Goal: Task Accomplishment & Management: Manage account settings

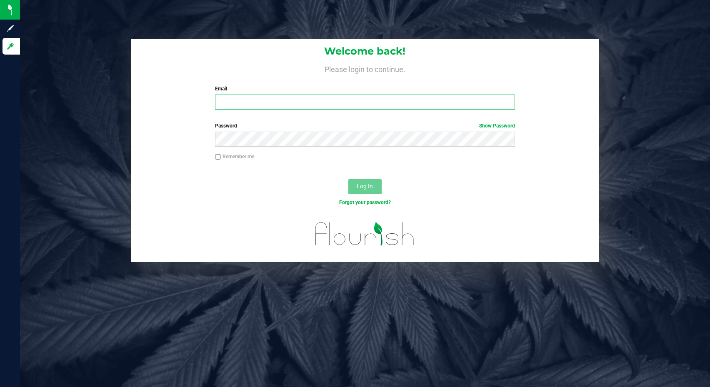
click at [256, 98] on input "Email" at bounding box center [365, 102] width 300 height 15
type input "[PERSON_NAME][EMAIL_ADDRESS][DOMAIN_NAME]"
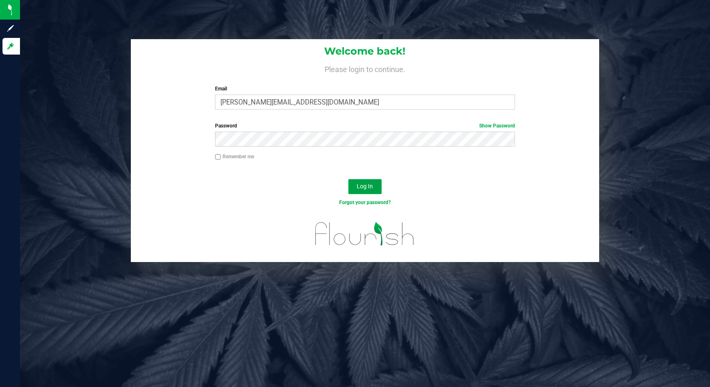
click at [362, 188] on span "Log In" at bounding box center [365, 186] width 16 height 7
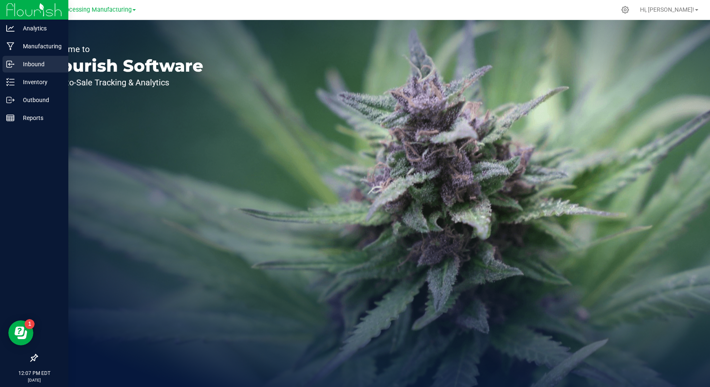
click at [9, 61] on icon at bounding box center [9, 64] width 5 height 6
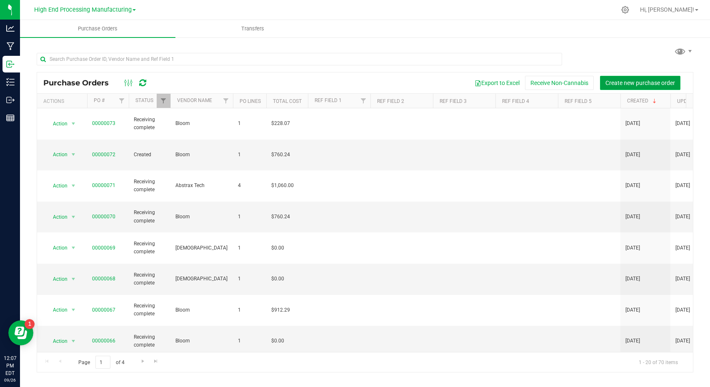
click at [626, 81] on span "Create new purchase order" at bounding box center [641, 83] width 70 height 7
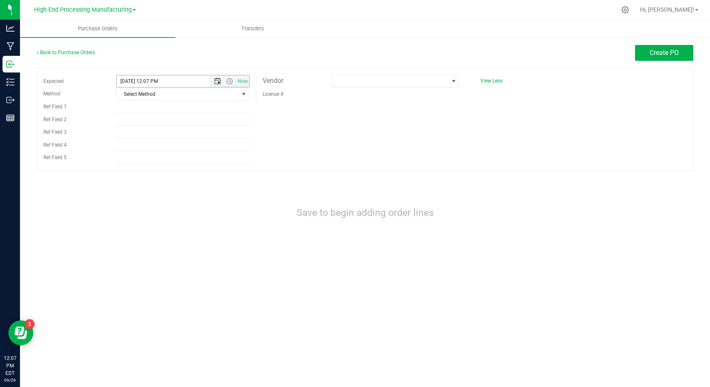
click at [216, 82] on span "Open the date view" at bounding box center [217, 81] width 7 height 7
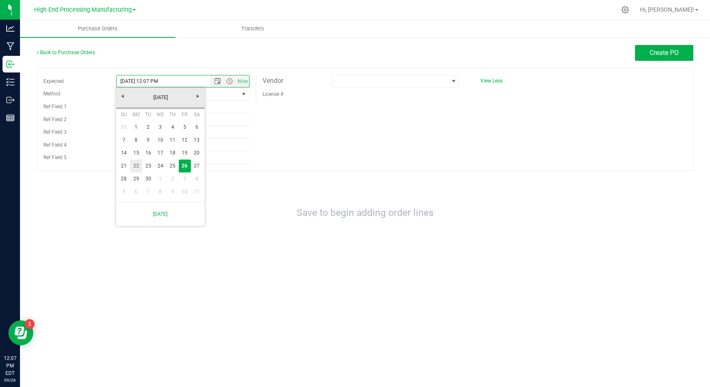
click at [135, 166] on link "22" at bounding box center [136, 166] width 12 height 13
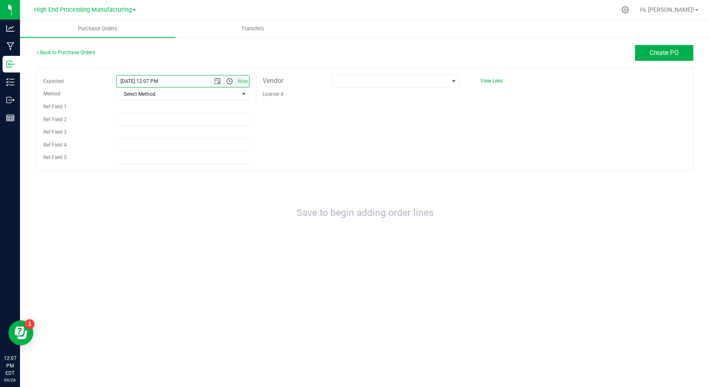
click at [232, 81] on span "Open the time view" at bounding box center [229, 81] width 7 height 7
click at [133, 114] on li "2:00 PM" at bounding box center [183, 114] width 132 height 11
type input "[DATE] 2:00 PM"
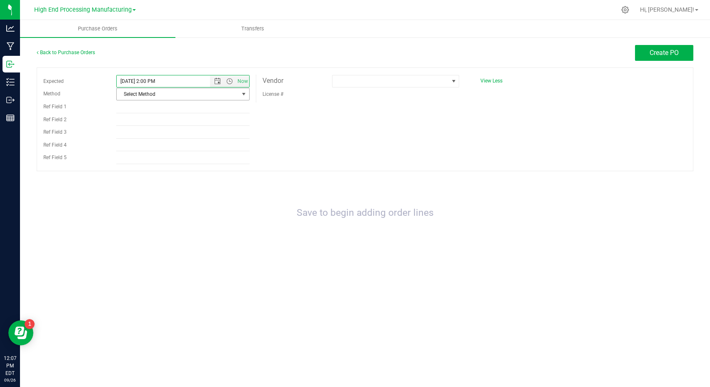
click at [148, 94] on span "Select Method" at bounding box center [178, 94] width 122 height 12
click at [135, 145] on li "LTL" at bounding box center [183, 146] width 133 height 13
click at [384, 83] on span at bounding box center [391, 81] width 116 height 12
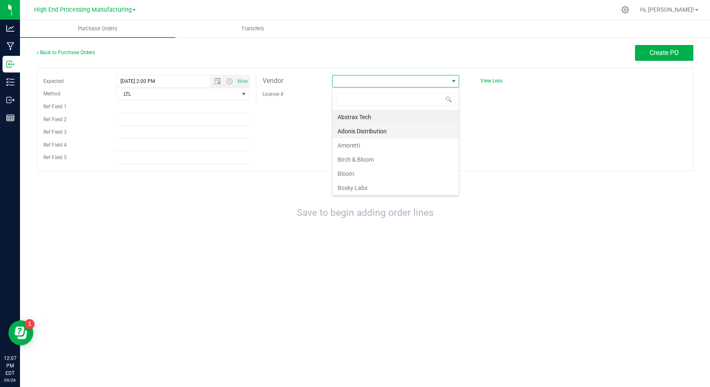
scroll to position [13, 127]
click at [354, 172] on li "Bloom" at bounding box center [396, 174] width 126 height 14
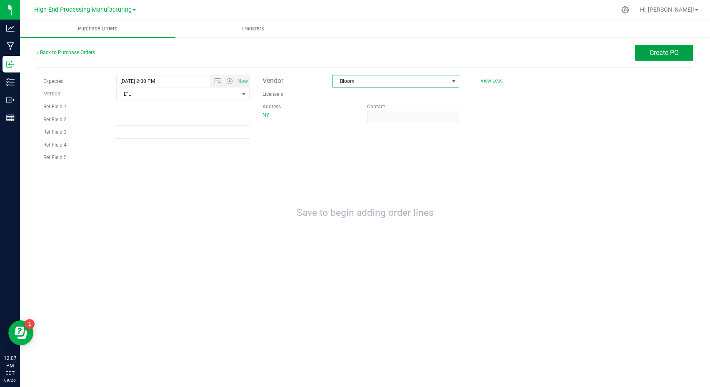
click at [650, 54] on span "Create PO" at bounding box center [664, 53] width 29 height 8
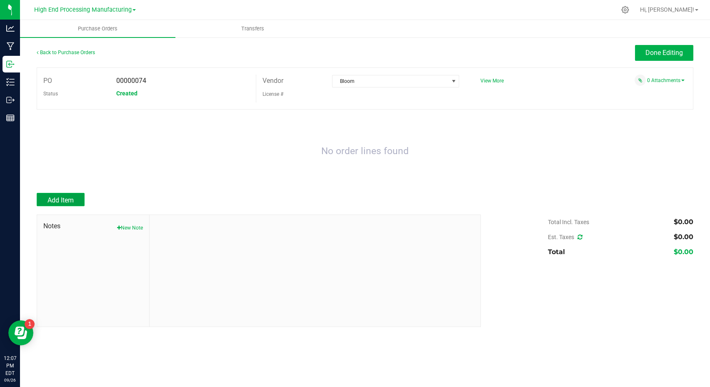
click at [62, 200] on span "Add Item" at bounding box center [61, 200] width 26 height 8
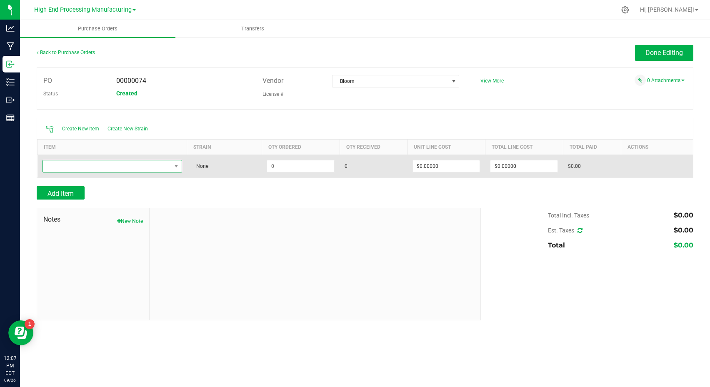
click at [102, 167] on span "NO DATA FOUND" at bounding box center [107, 167] width 128 height 12
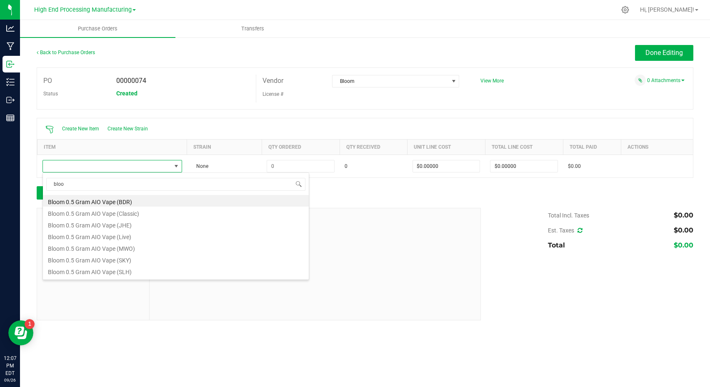
type input "bloom"
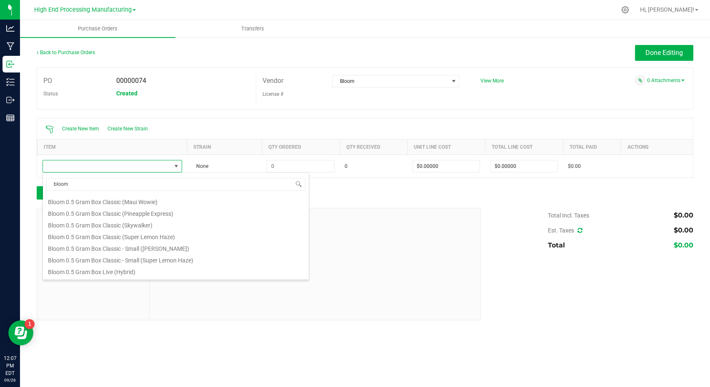
scroll to position [210, 0]
click at [120, 238] on li "Bloom 1.0 Gram AIO Vape (Classic)" at bounding box center [176, 236] width 266 height 12
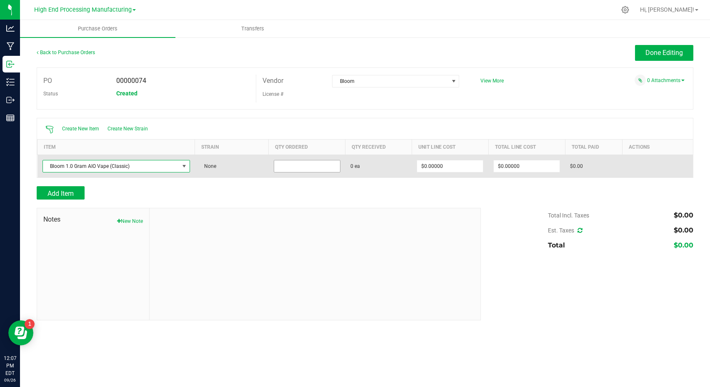
click at [297, 167] on input at bounding box center [307, 167] width 66 height 12
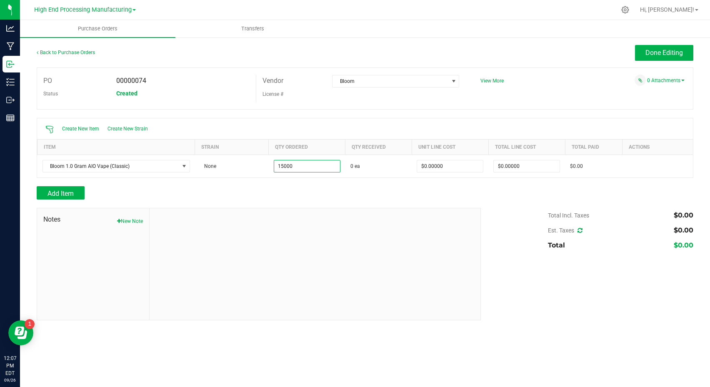
type input "15000 ea"
click at [321, 196] on div "Add Item" at bounding box center [256, 192] width 438 height 13
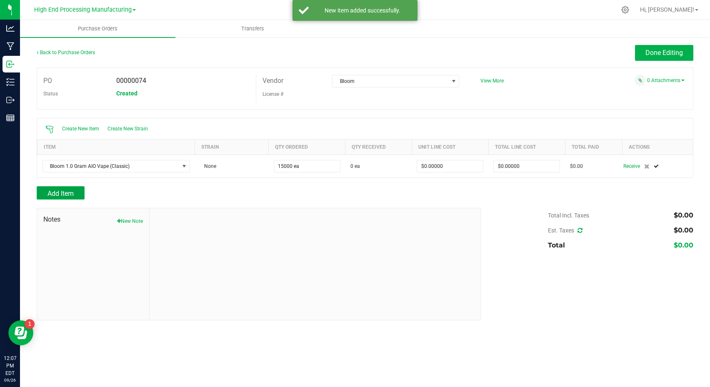
click at [60, 192] on span "Add Item" at bounding box center [61, 194] width 26 height 8
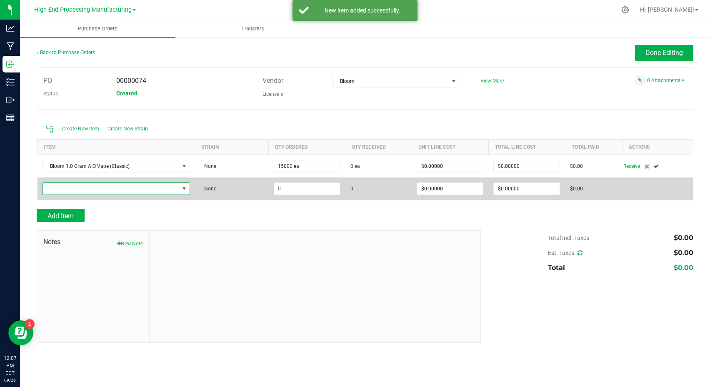
click at [75, 190] on span "NO DATA FOUND" at bounding box center [111, 189] width 136 height 12
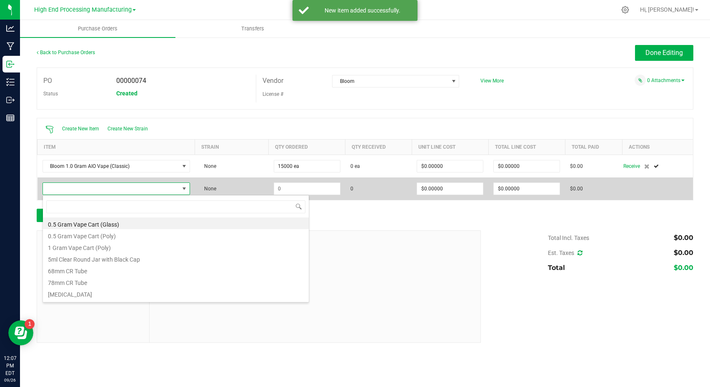
scroll to position [13, 147]
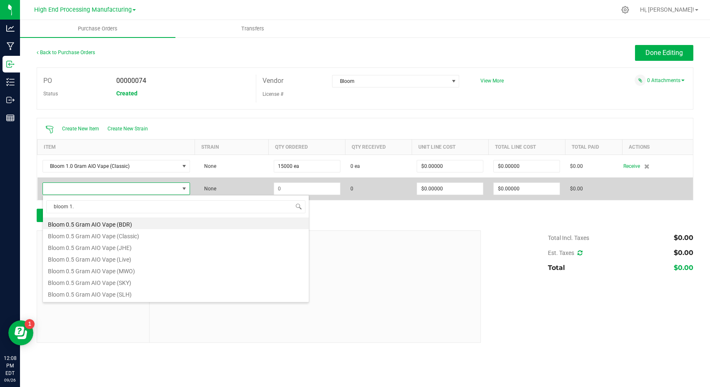
type input "bloom 1.0"
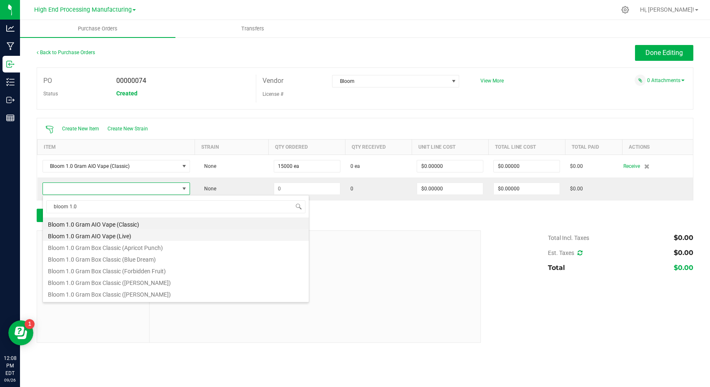
click at [115, 236] on li "Bloom 1.0 Gram AIO Vape (Live)" at bounding box center [176, 235] width 266 height 12
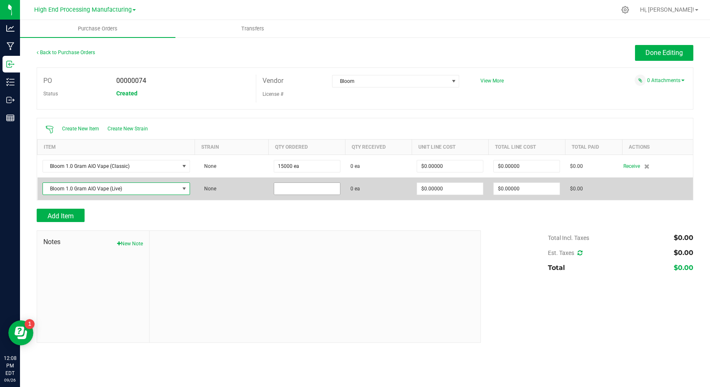
click at [299, 191] on input at bounding box center [307, 189] width 66 height 12
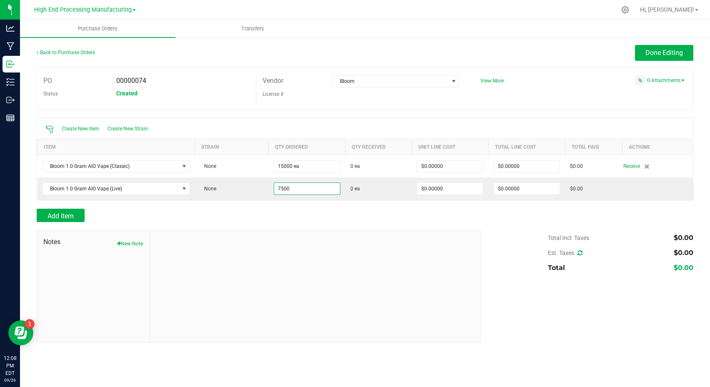
type input "7500 ea"
click at [369, 219] on div "Add Item" at bounding box center [256, 215] width 438 height 13
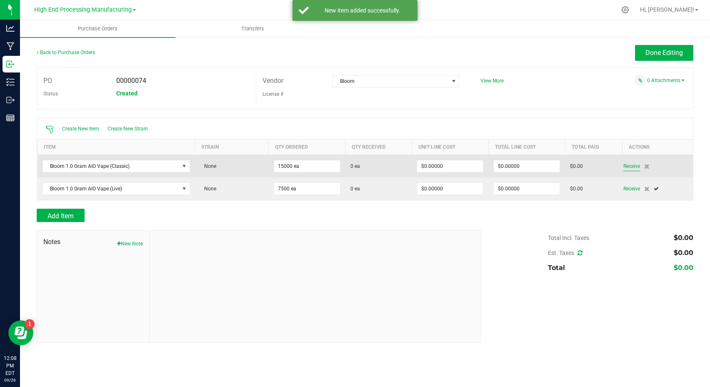
click at [632, 166] on span "Receive" at bounding box center [632, 166] width 17 height 10
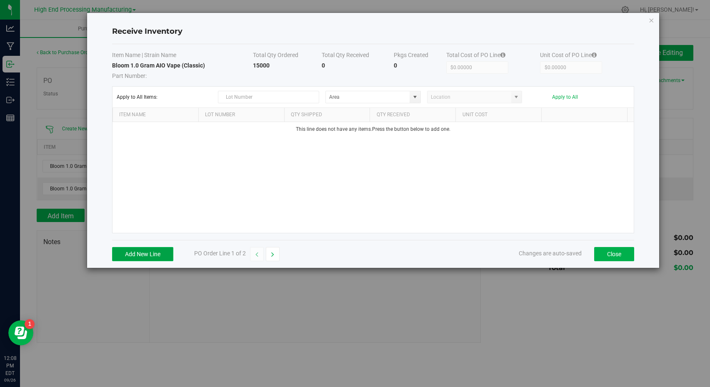
click at [150, 256] on button "Add New Line" at bounding box center [142, 254] width 61 height 14
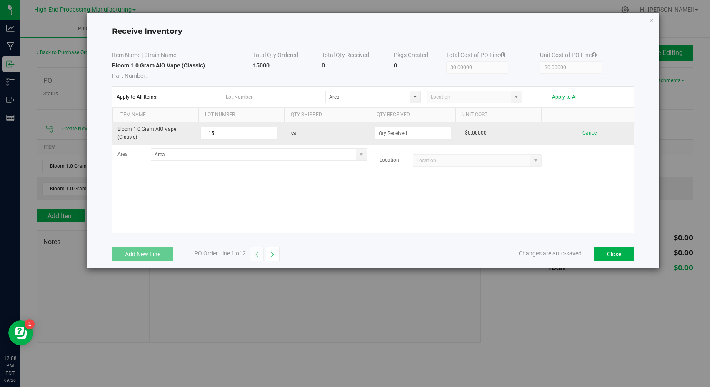
type input "1"
type input "C11-202505241"
click at [424, 135] on input at bounding box center [413, 134] width 76 height 12
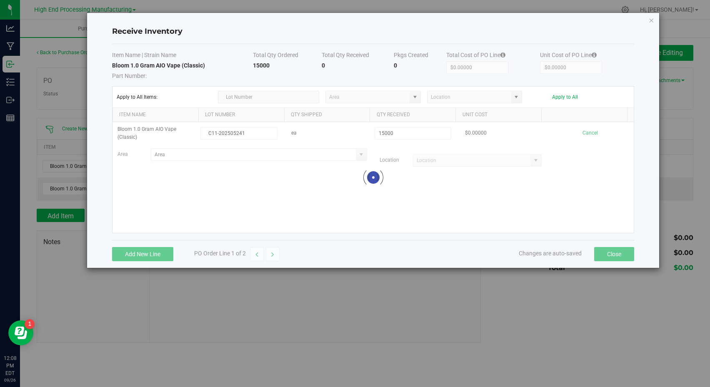
type input "15000 ea"
click at [552, 187] on div "Bloom 1.0 Gram AIO Vape (Classic) C11-202505241 ea 15000 ea $0.00000 Cancel Are…" at bounding box center [374, 177] width 522 height 111
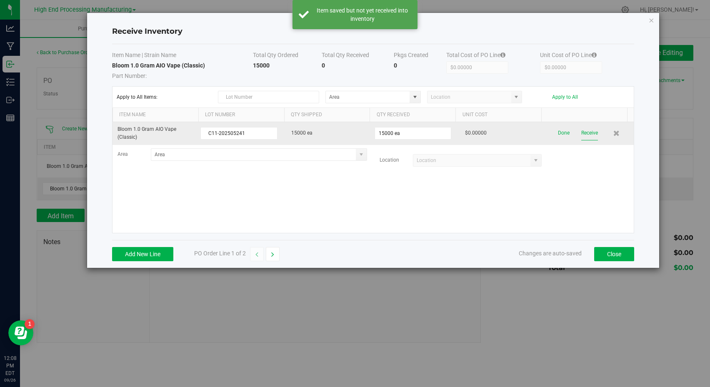
click at [587, 132] on button "Receive" at bounding box center [590, 133] width 17 height 15
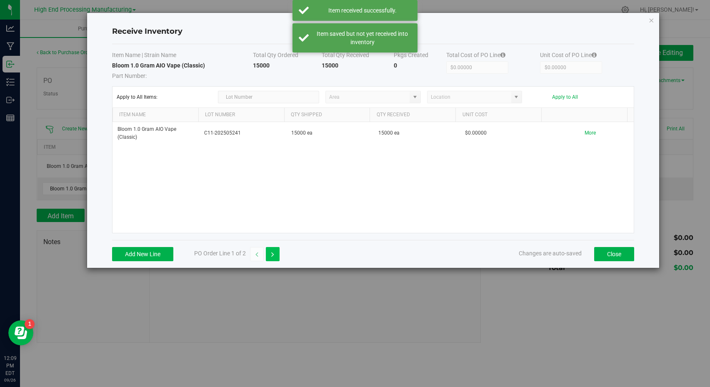
click at [275, 256] on button "button" at bounding box center [273, 254] width 14 height 14
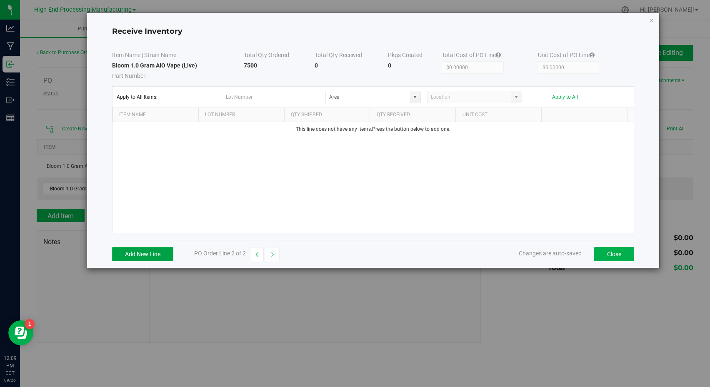
click at [145, 253] on button "Add New Line" at bounding box center [142, 254] width 61 height 14
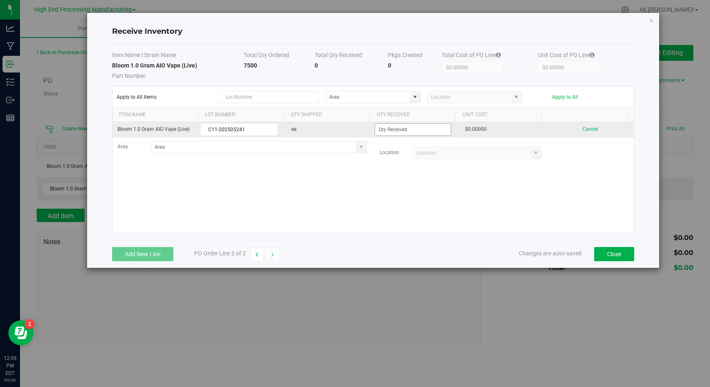
type input "C11-202505241"
click at [390, 131] on input at bounding box center [413, 130] width 76 height 12
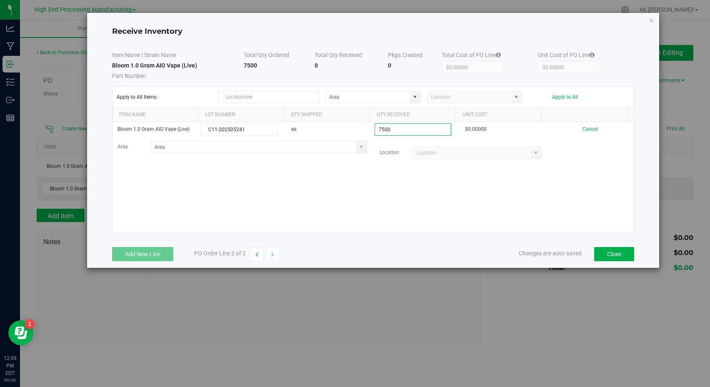
type input "7500 ea"
click at [324, 201] on div "Bloom 1.0 Gram AIO Vape (Live) C11-202505241 ea 7500 ea $0.00000 Cancel Area Lo…" at bounding box center [374, 177] width 522 height 111
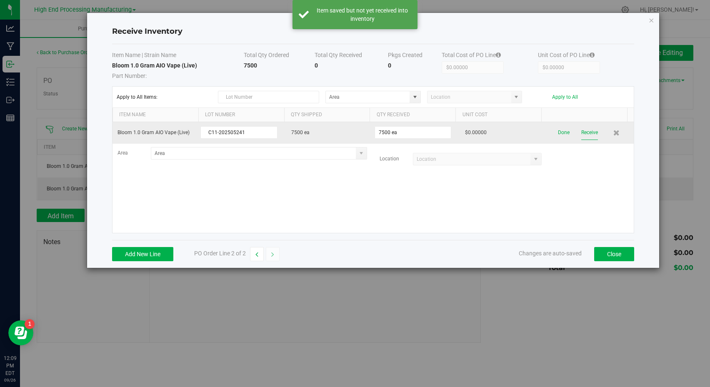
click at [582, 131] on button "Receive" at bounding box center [590, 133] width 17 height 15
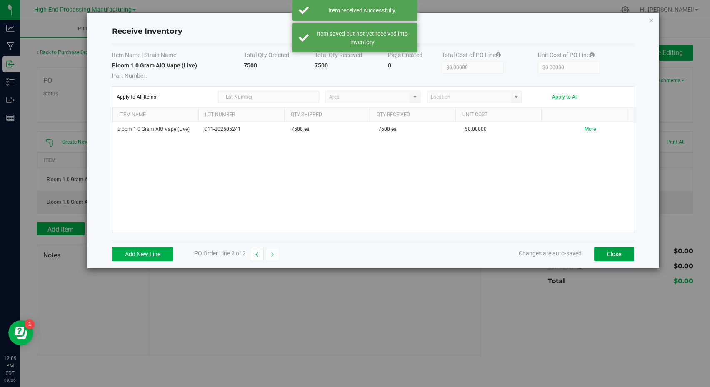
click at [613, 252] on button "Close" at bounding box center [615, 254] width 40 height 14
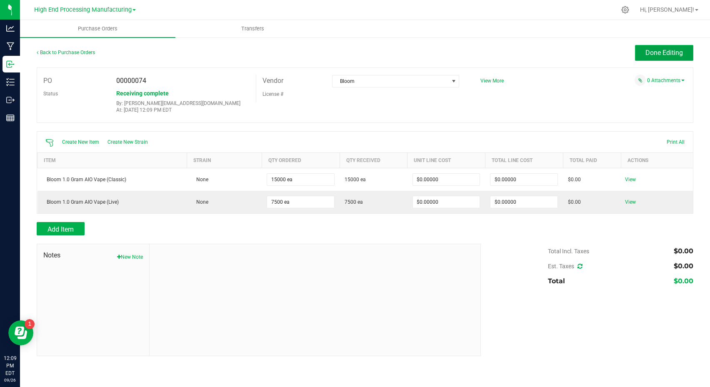
click at [659, 52] on span "Done Editing" at bounding box center [665, 53] width 38 height 8
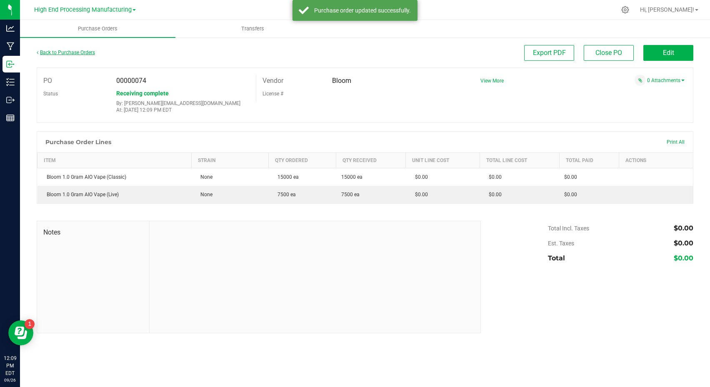
click at [73, 53] on link "Back to Purchase Orders" at bounding box center [66, 53] width 58 height 6
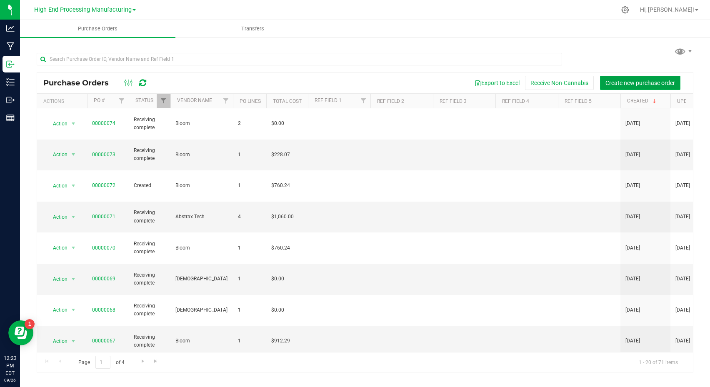
click at [649, 83] on span "Create new purchase order" at bounding box center [641, 83] width 70 height 7
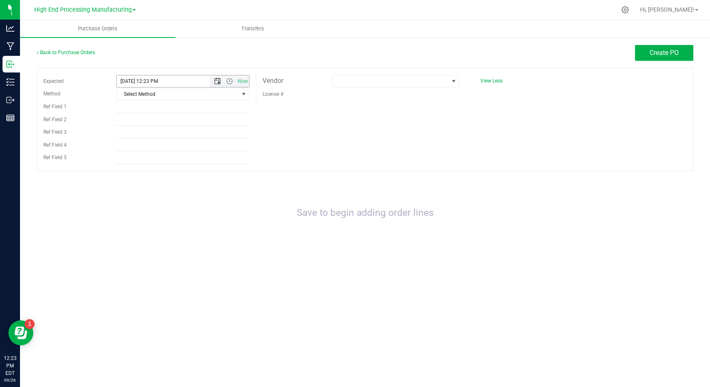
click at [218, 81] on span "Open the date view" at bounding box center [217, 81] width 7 height 7
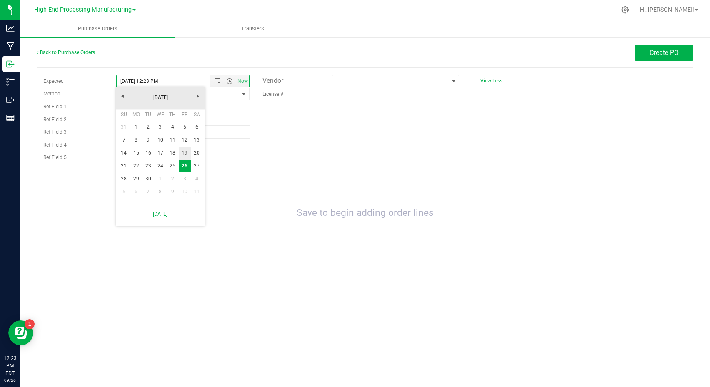
click at [184, 152] on link "19" at bounding box center [185, 153] width 12 height 13
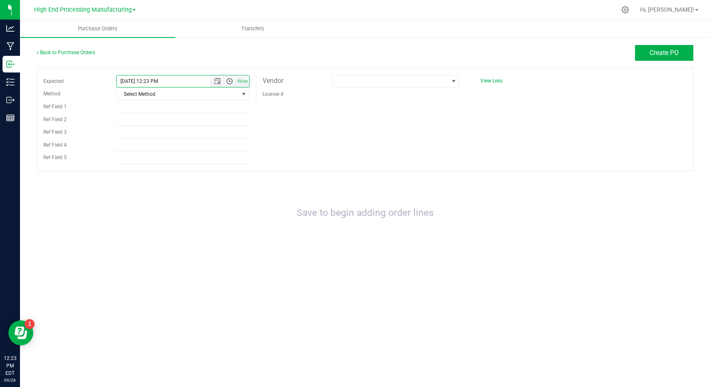
click at [230, 81] on span "Open the time view" at bounding box center [229, 81] width 7 height 7
click at [131, 95] on li "1:00 PM" at bounding box center [183, 93] width 132 height 11
type input "[DATE] 1:00 PM"
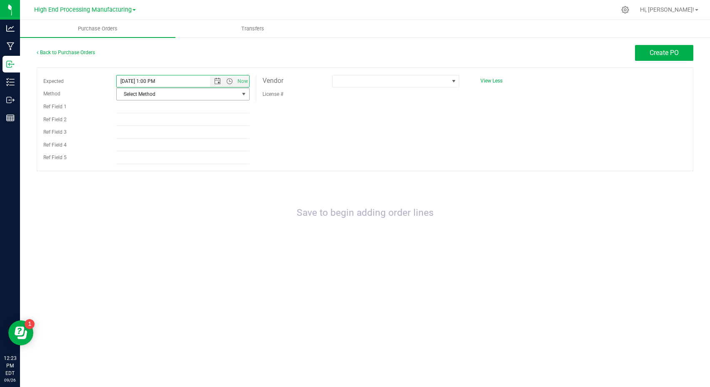
click at [171, 100] on span "Select Method" at bounding box center [178, 94] width 122 height 12
click at [138, 123] on li "UPS" at bounding box center [183, 121] width 133 height 13
click at [418, 83] on span at bounding box center [391, 81] width 116 height 12
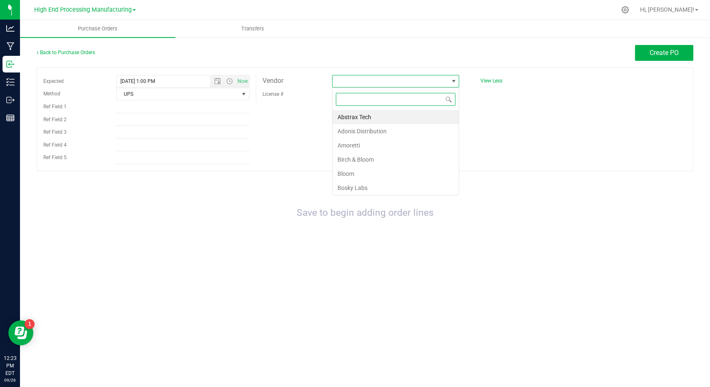
scroll to position [13, 127]
click at [355, 174] on li "Bloom" at bounding box center [396, 174] width 126 height 14
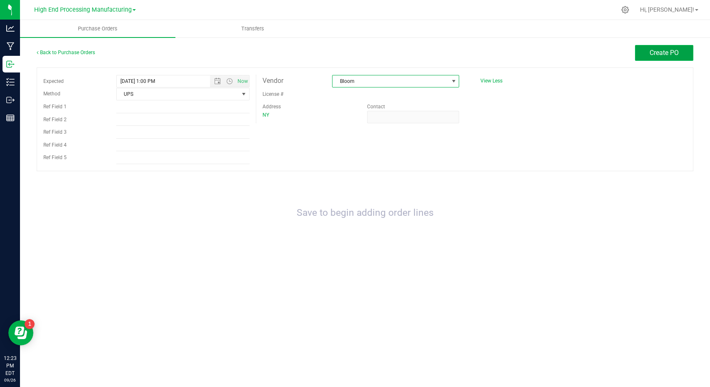
click at [656, 55] on span "Create PO" at bounding box center [664, 53] width 29 height 8
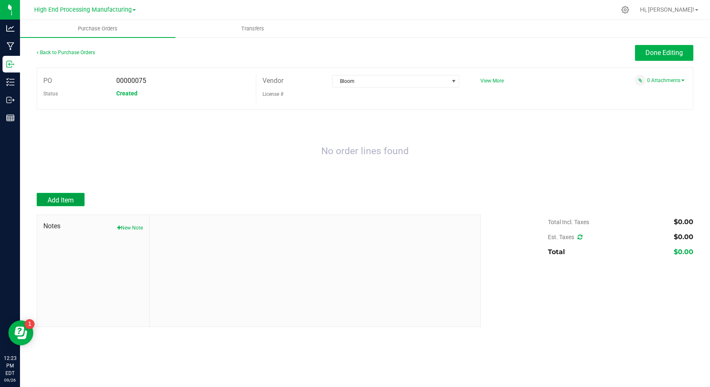
click at [75, 200] on button "Add Item" at bounding box center [61, 199] width 48 height 13
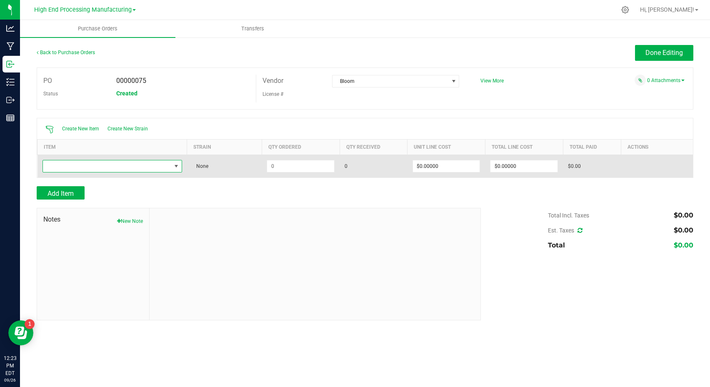
click at [75, 165] on span "NO DATA FOUND" at bounding box center [107, 167] width 128 height 12
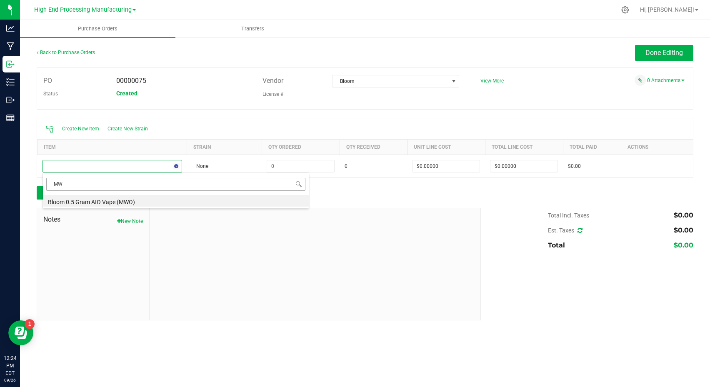
type input "M"
type input "Bloom"
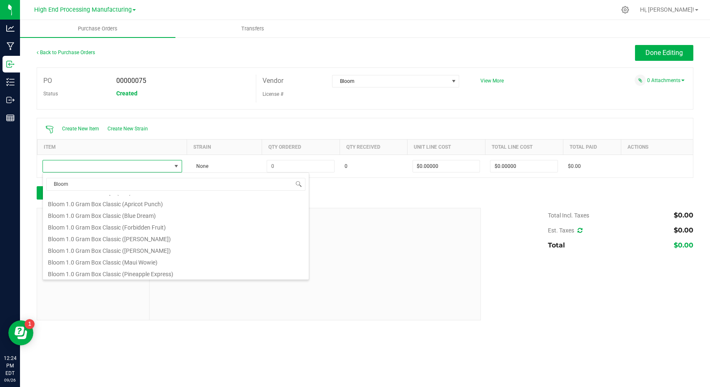
scroll to position [280, 0]
click at [138, 249] on li "Bloom 1.0 Gram Box Classic (Maui Wowie)" at bounding box center [176, 248] width 266 height 12
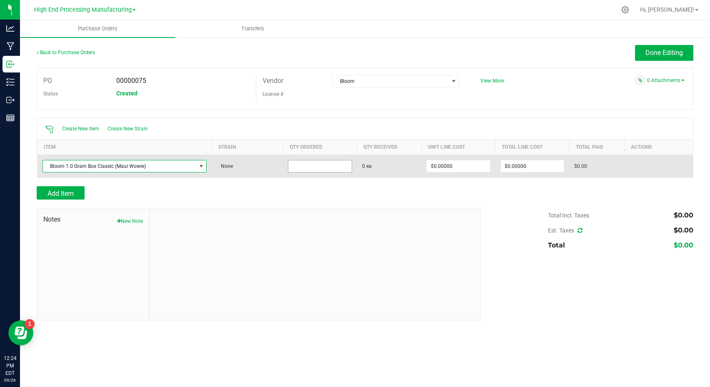
click at [306, 169] on input at bounding box center [320, 167] width 63 height 12
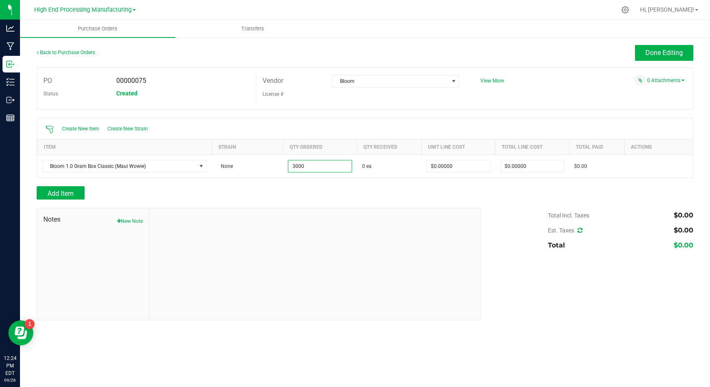
type input "3000 ea"
click at [128, 192] on div "Add Item" at bounding box center [256, 192] width 438 height 13
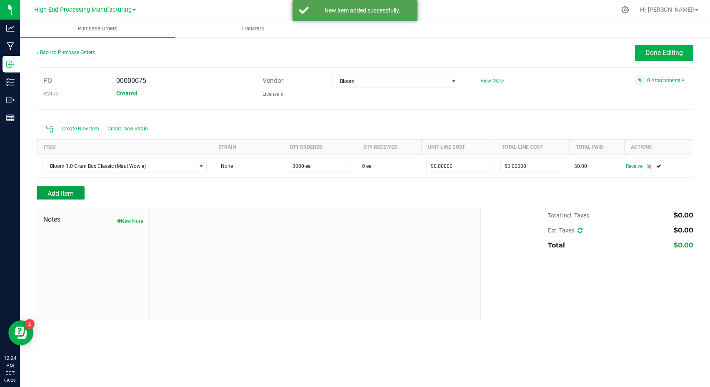
click at [58, 195] on span "Add Item" at bounding box center [61, 194] width 26 height 8
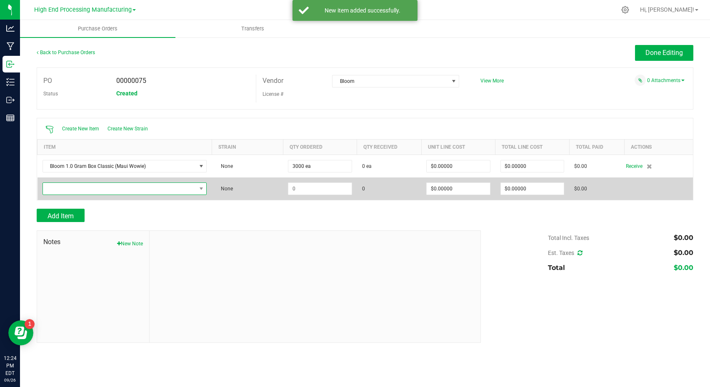
click at [105, 190] on span "NO DATA FOUND" at bounding box center [119, 189] width 153 height 12
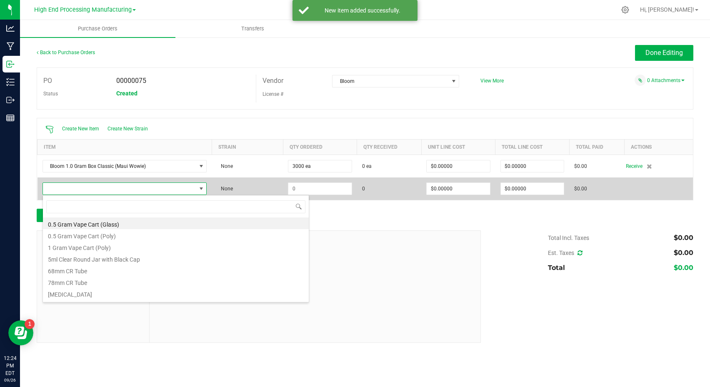
scroll to position [13, 164]
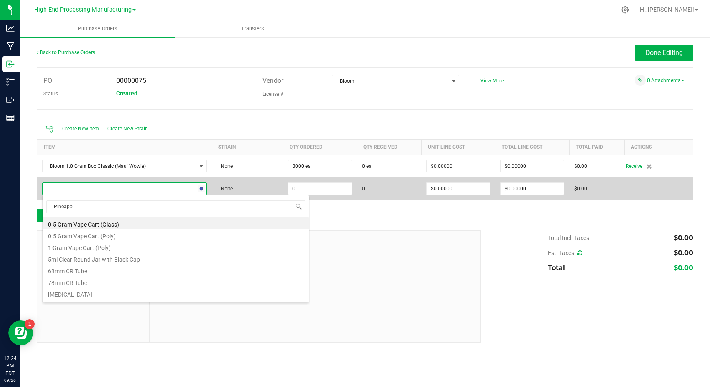
type input "Pineapple"
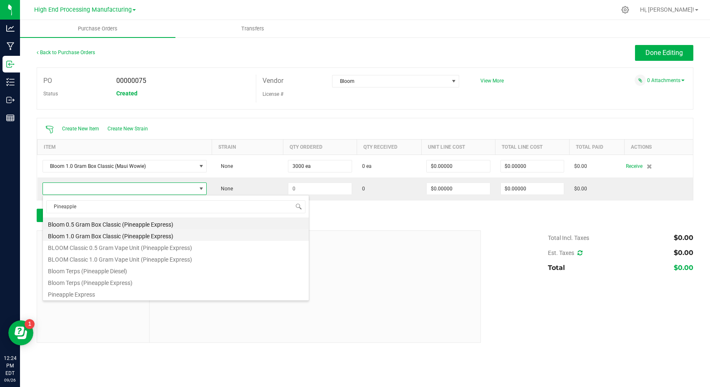
click at [142, 237] on li "Bloom 1.0 Gram Box Classic (Pineapple Express)" at bounding box center [176, 235] width 266 height 12
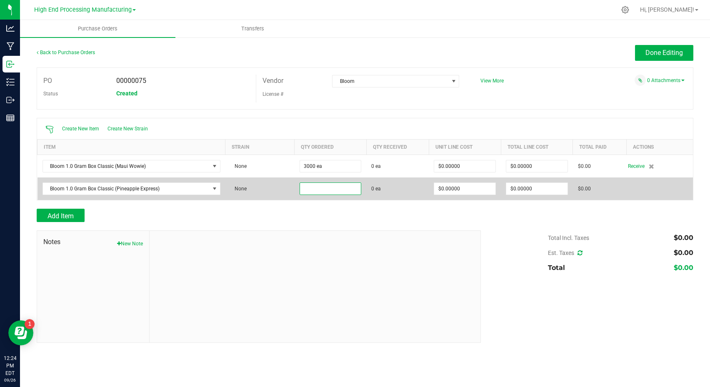
click at [310, 190] on input at bounding box center [330, 189] width 61 height 12
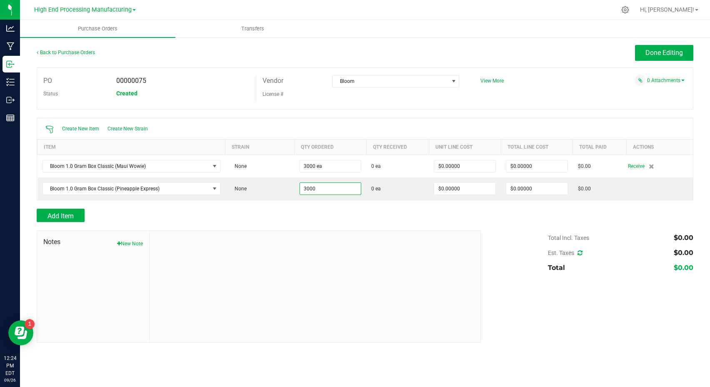
type input "3000 ea"
click at [300, 213] on div "Add Item" at bounding box center [256, 215] width 438 height 13
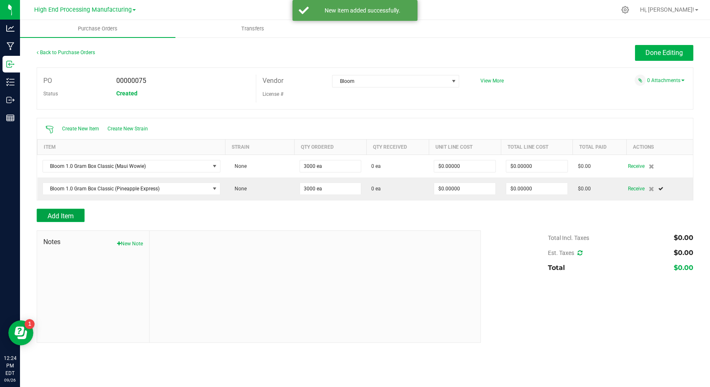
click at [68, 217] on span "Add Item" at bounding box center [61, 216] width 26 height 8
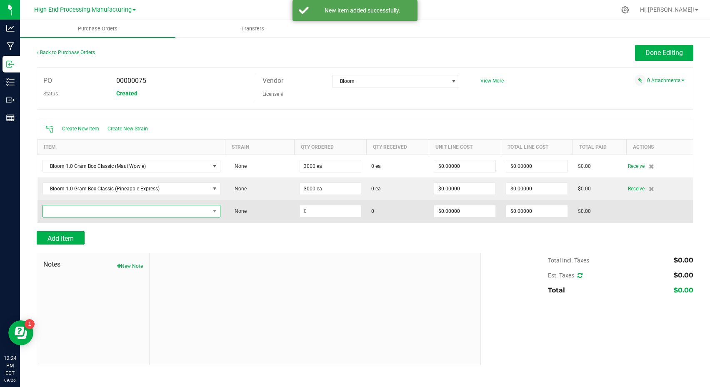
click at [84, 212] on span "NO DATA FOUND" at bounding box center [126, 212] width 167 height 12
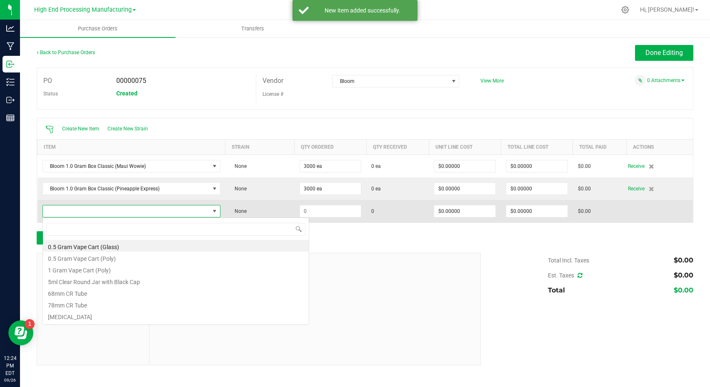
scroll to position [13, 177]
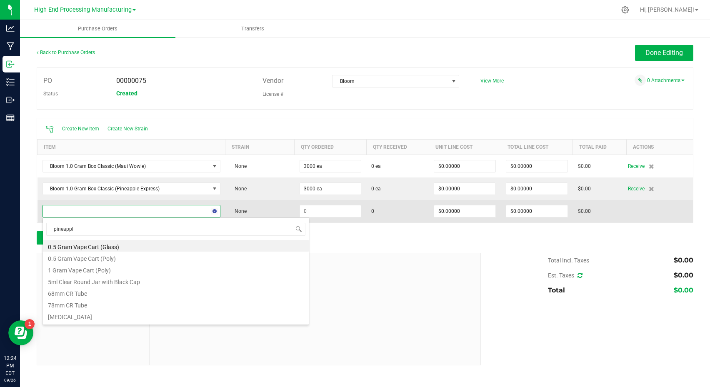
type input "pineapple"
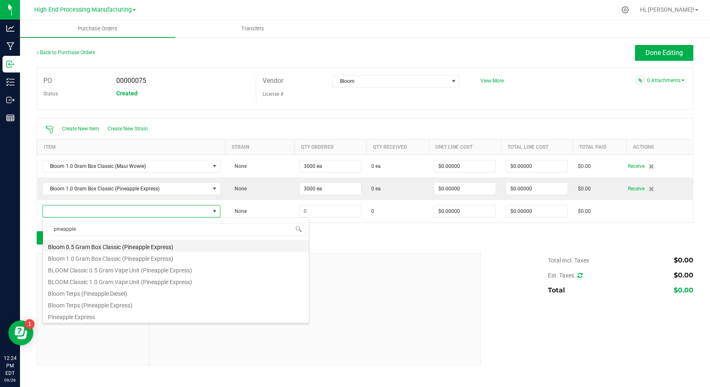
click at [130, 247] on li "Bloom 0.5 Gram Box Classic (Pineapple Express)" at bounding box center [176, 246] width 266 height 12
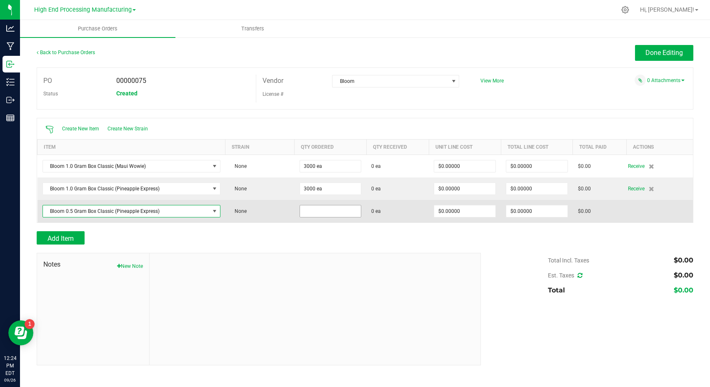
click at [325, 213] on input at bounding box center [330, 212] width 61 height 12
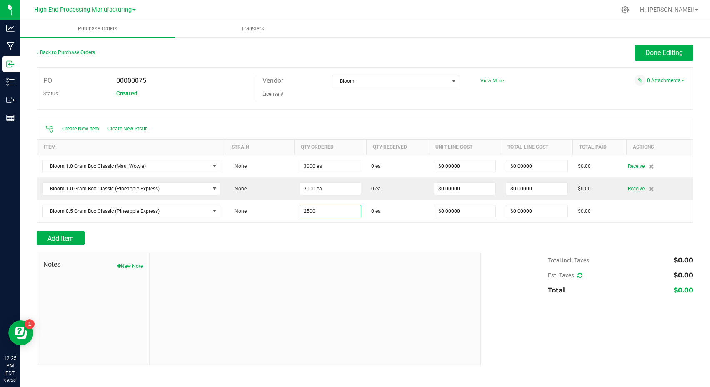
type input "2500 ea"
click at [320, 237] on div "Add Item" at bounding box center [256, 237] width 438 height 13
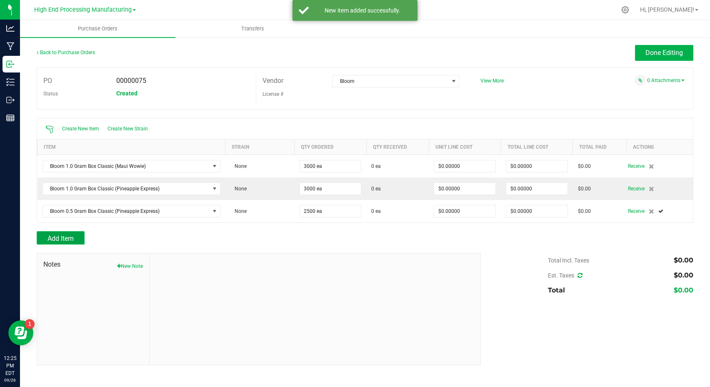
click at [60, 237] on span "Add Item" at bounding box center [61, 239] width 26 height 8
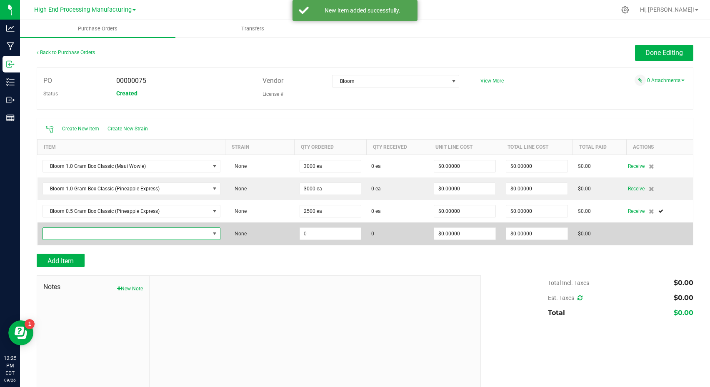
click at [86, 231] on span "NO DATA FOUND" at bounding box center [126, 234] width 167 height 12
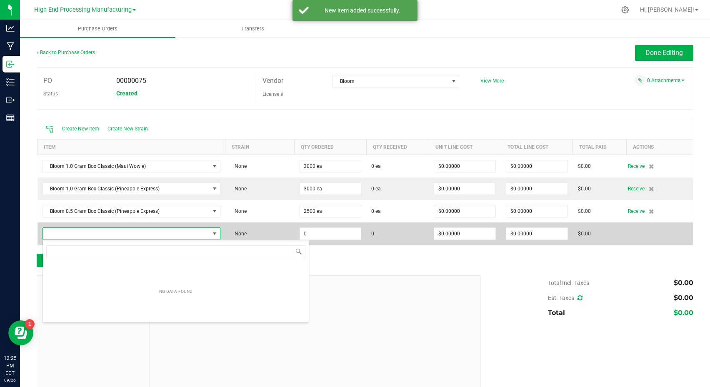
scroll to position [41683, 41521]
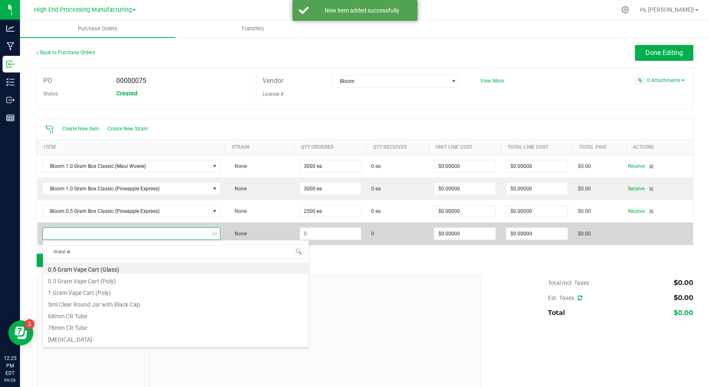
type input "maui wo"
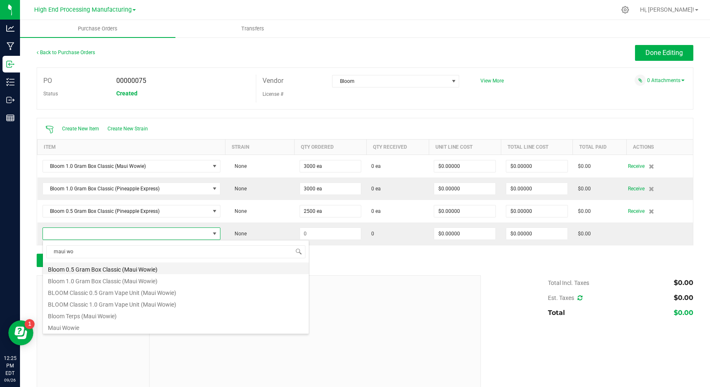
click at [109, 270] on li "Bloom 0.5 Gram Box Classic (Maui Wowie)" at bounding box center [176, 269] width 266 height 12
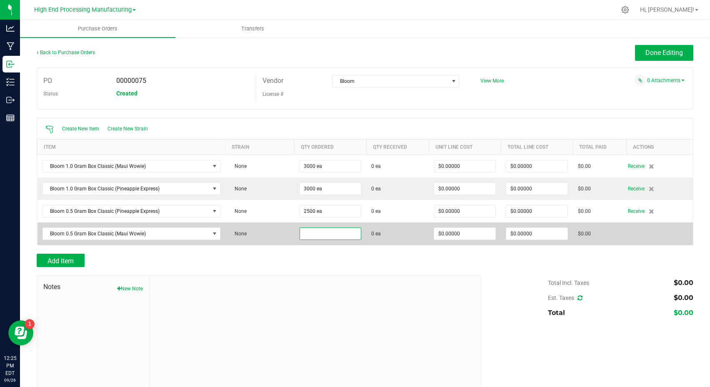
click at [319, 234] on input at bounding box center [330, 234] width 61 height 12
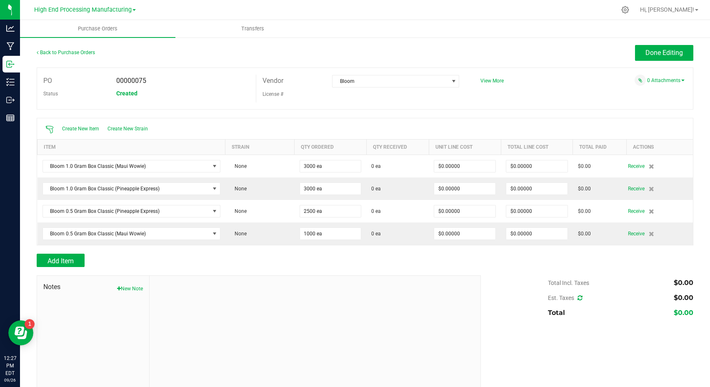
type input "1000"
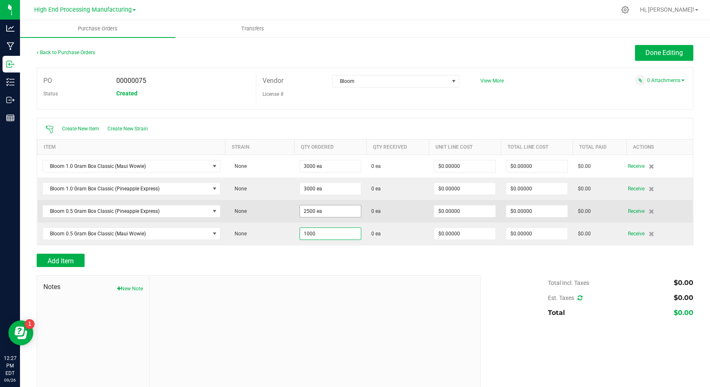
type input "2500"
type input "1000 ea"
click at [309, 211] on input "2500" at bounding box center [330, 212] width 61 height 12
drag, startPoint x: 320, startPoint y: 210, endPoint x: 274, endPoint y: 213, distance: 46.0
click at [300, 213] on input "2500" at bounding box center [330, 212] width 61 height 12
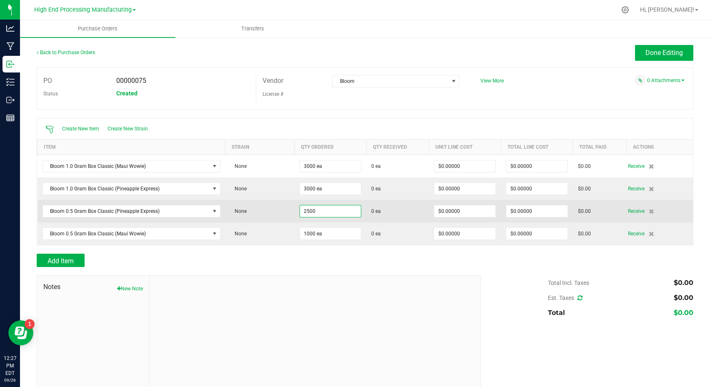
drag, startPoint x: 311, startPoint y: 208, endPoint x: 282, endPoint y: 212, distance: 29.0
click at [300, 212] on input "2500" at bounding box center [330, 212] width 61 height 12
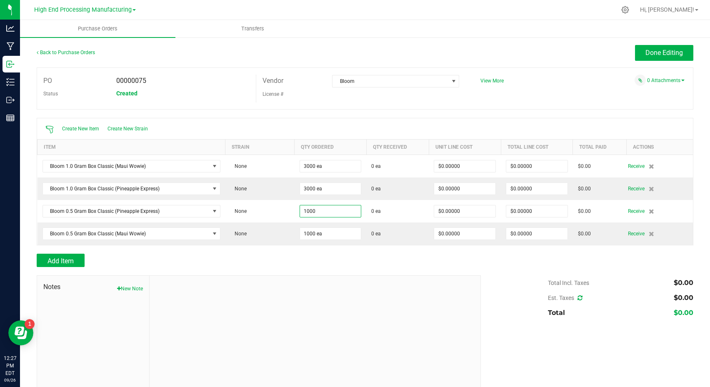
type input "1000 ea"
click at [331, 260] on div "Add Item" at bounding box center [256, 260] width 438 height 13
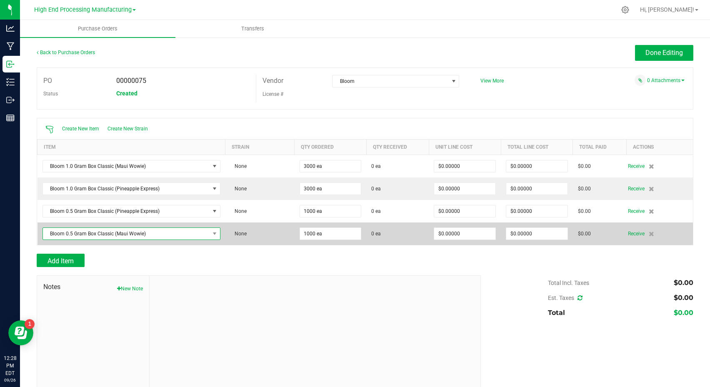
click at [154, 233] on span "Bloom 0.5 Gram Box Classic (Maui Wowie)" at bounding box center [126, 234] width 167 height 12
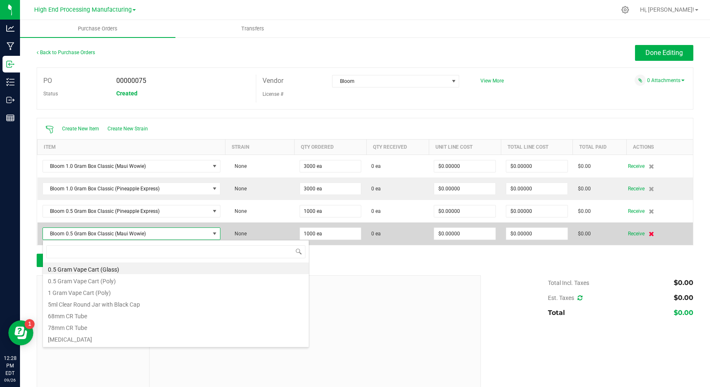
click at [649, 235] on icon at bounding box center [651, 233] width 5 height 5
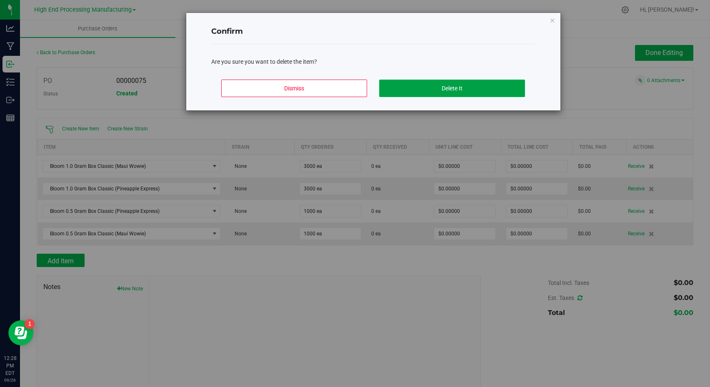
click at [457, 88] on button "Delete It" at bounding box center [452, 89] width 146 height 18
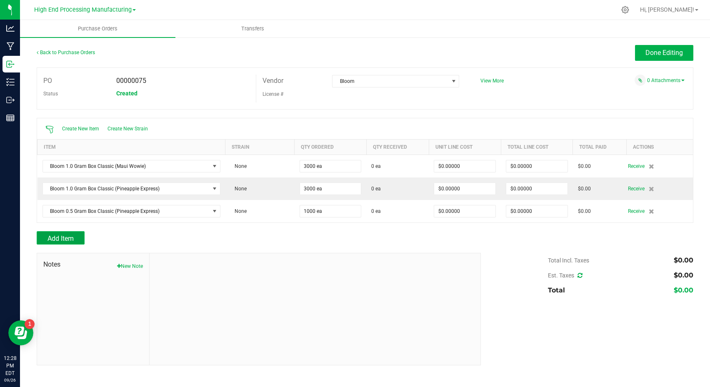
click at [64, 239] on span "Add Item" at bounding box center [61, 239] width 26 height 8
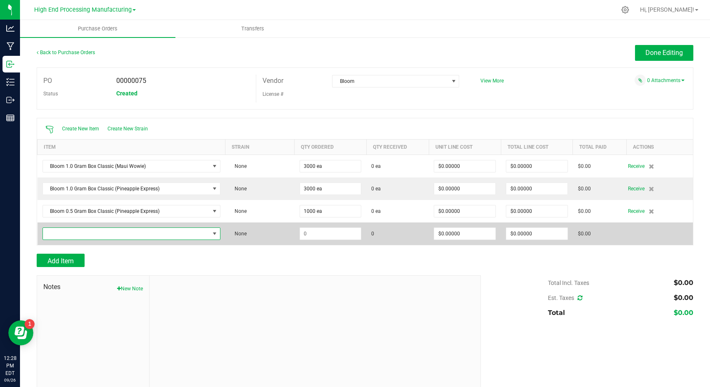
click at [96, 235] on span "NO DATA FOUND" at bounding box center [126, 234] width 167 height 12
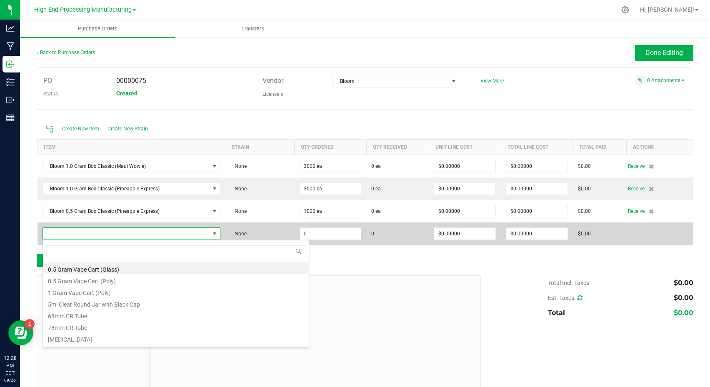
scroll to position [13, 173]
type input "blue dream"
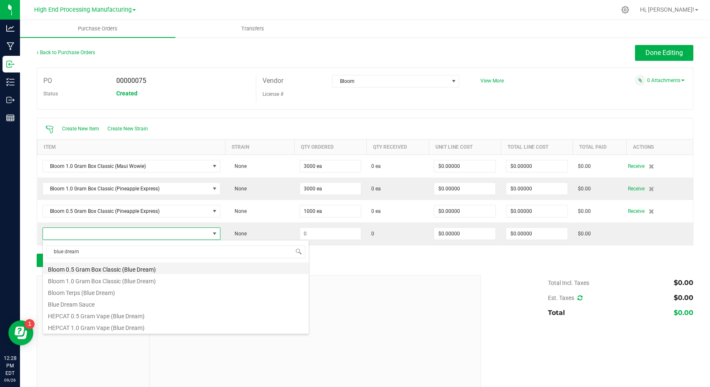
click at [102, 269] on li "Bloom 0.5 Gram Box Classic (Blue Dream)" at bounding box center [176, 269] width 266 height 12
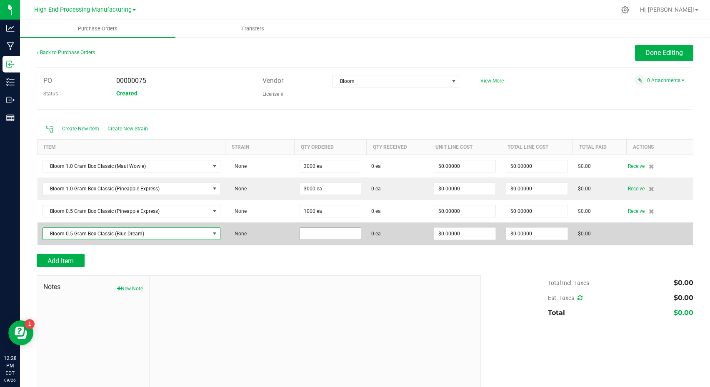
click at [327, 233] on input at bounding box center [330, 234] width 61 height 12
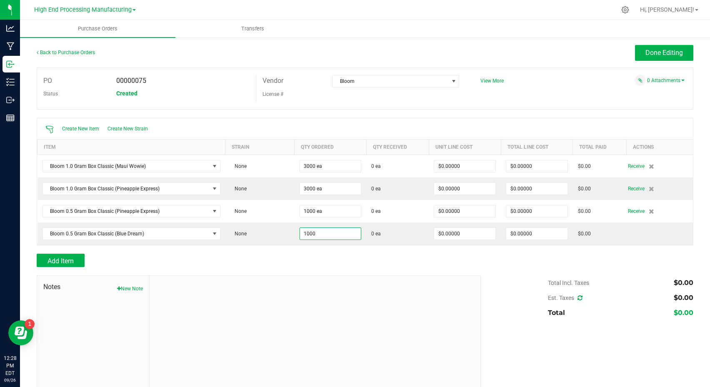
type input "1000 ea"
click at [340, 255] on div "Add Item" at bounding box center [256, 260] width 438 height 13
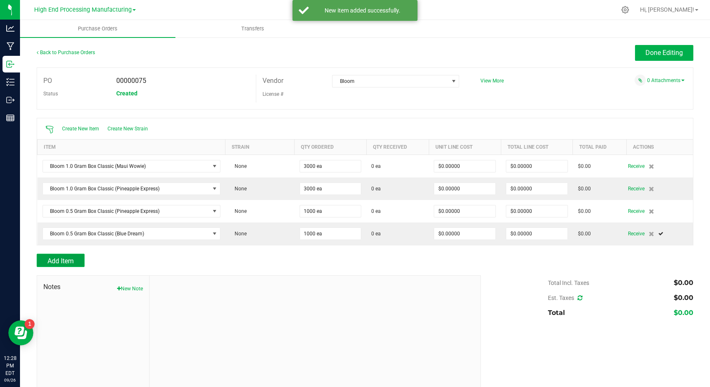
click at [57, 260] on span "Add Item" at bounding box center [61, 261] width 26 height 8
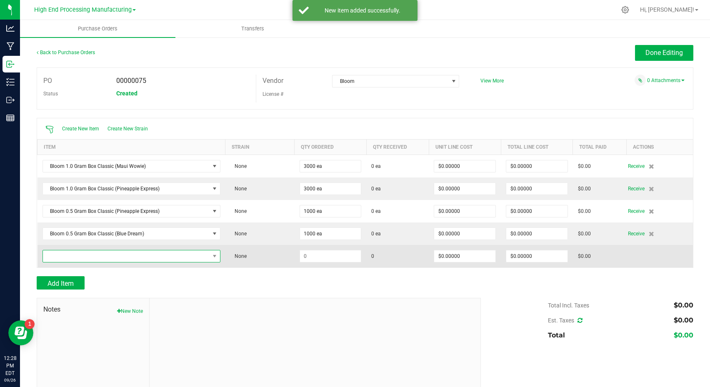
click at [60, 259] on span "NO DATA FOUND" at bounding box center [126, 257] width 167 height 12
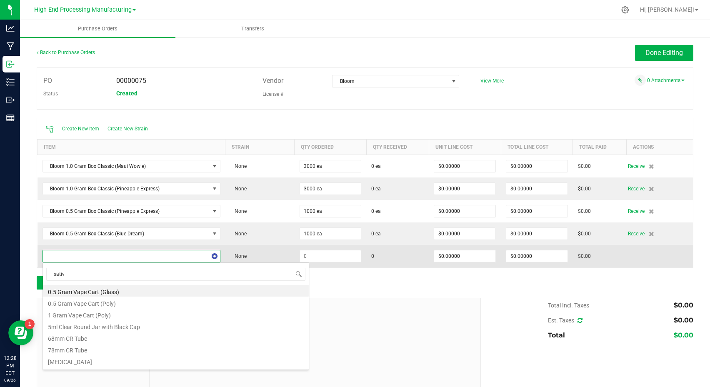
type input "sativa"
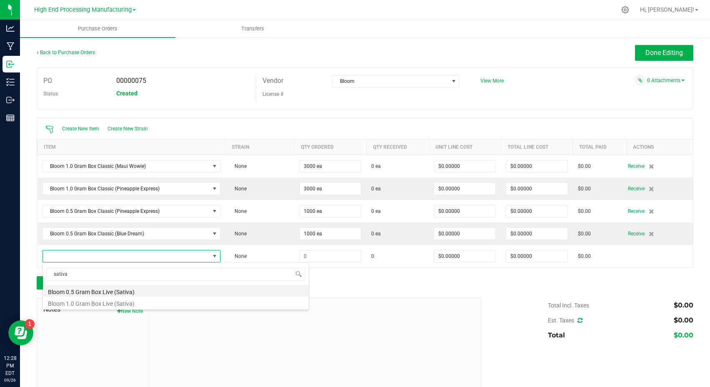
click at [103, 291] on li "Bloom 0.5 Gram Box Live (Sativa)" at bounding box center [176, 291] width 266 height 12
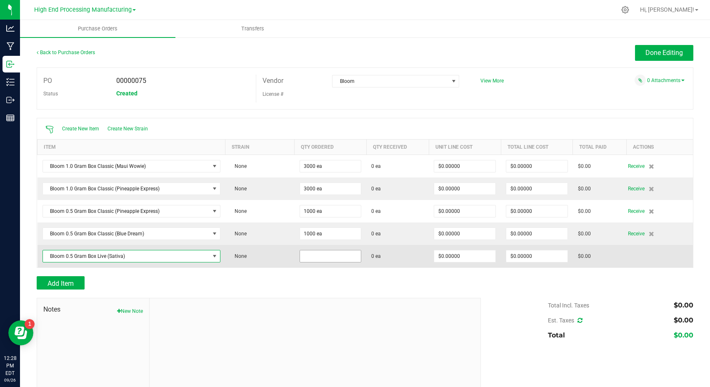
click at [315, 257] on input at bounding box center [330, 257] width 61 height 12
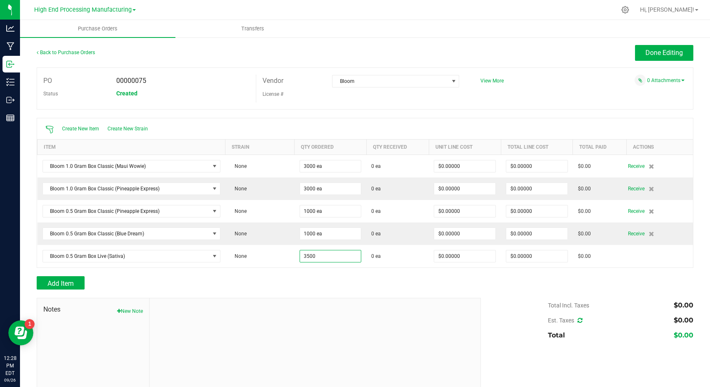
type input "3500 ea"
click at [284, 291] on div at bounding box center [365, 294] width 657 height 8
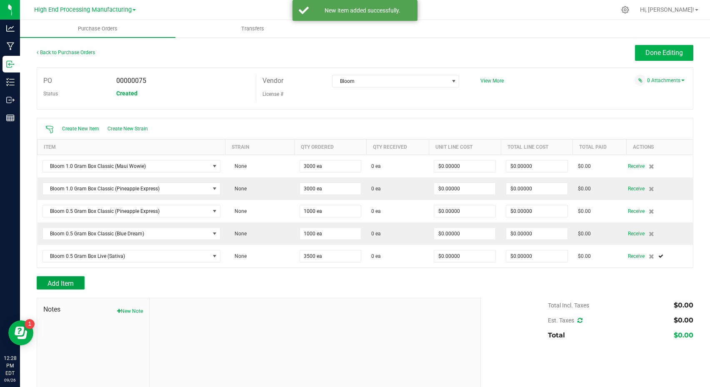
click at [71, 285] on span "Add Item" at bounding box center [61, 284] width 26 height 8
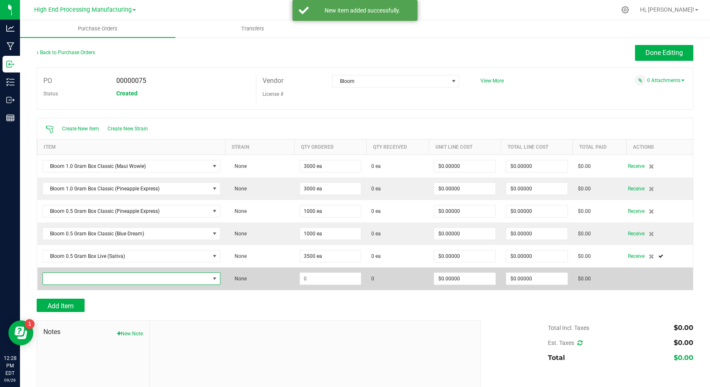
click at [66, 275] on span "NO DATA FOUND" at bounding box center [126, 279] width 167 height 12
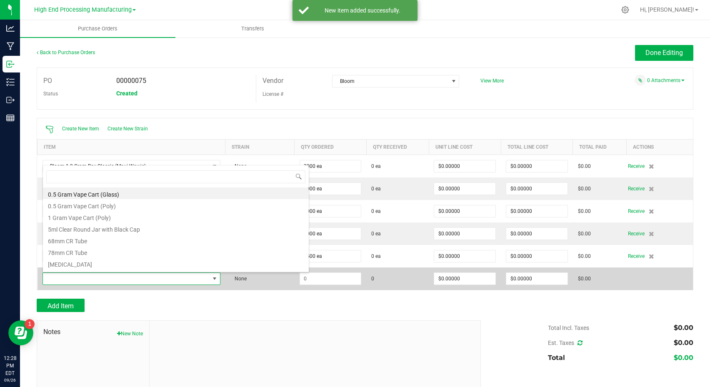
click at [66, 280] on span at bounding box center [126, 279] width 167 height 12
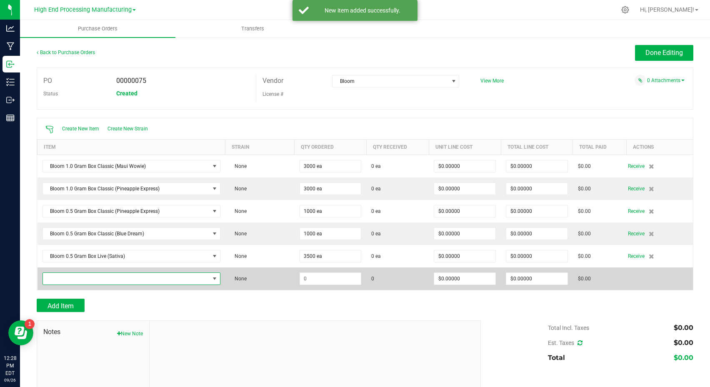
click at [67, 280] on span "NO DATA FOUND" at bounding box center [126, 279] width 167 height 12
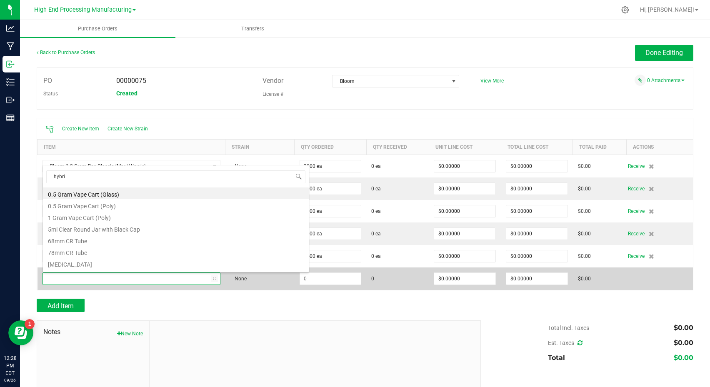
type input "hybrid"
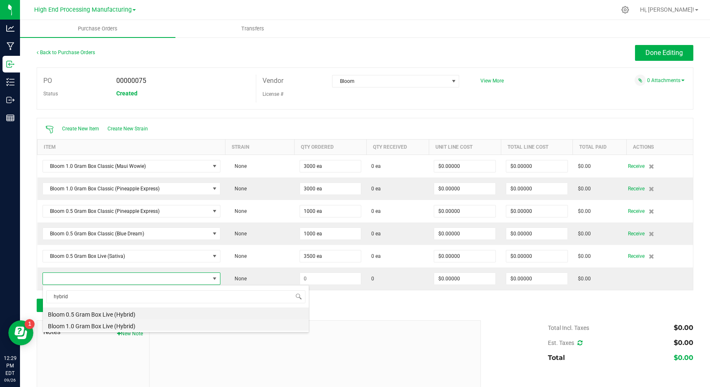
click at [110, 325] on li "Bloom 1.0 Gram Box Live (Hybrid)" at bounding box center [176, 325] width 266 height 12
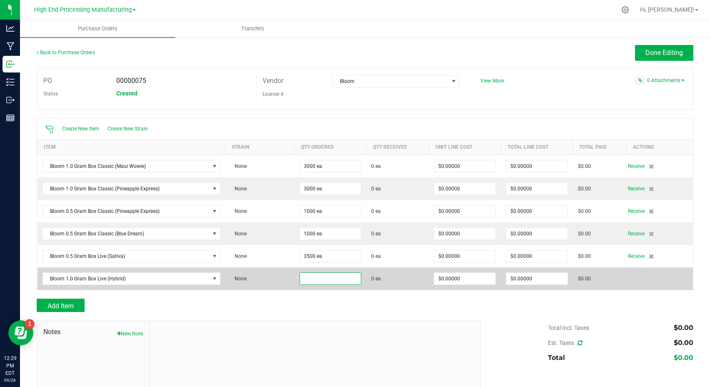
click at [313, 280] on input at bounding box center [330, 279] width 61 height 12
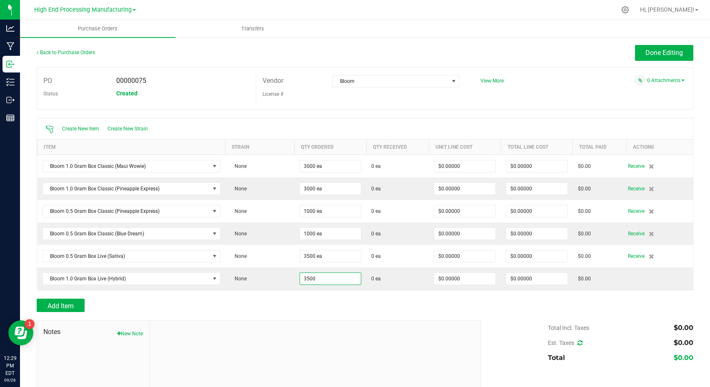
type input "3500 ea"
click at [266, 306] on div "Add Item" at bounding box center [256, 305] width 438 height 13
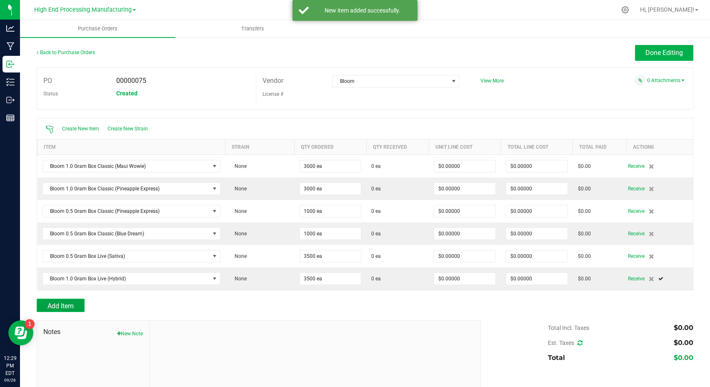
click at [69, 309] on span "Add Item" at bounding box center [61, 306] width 26 height 8
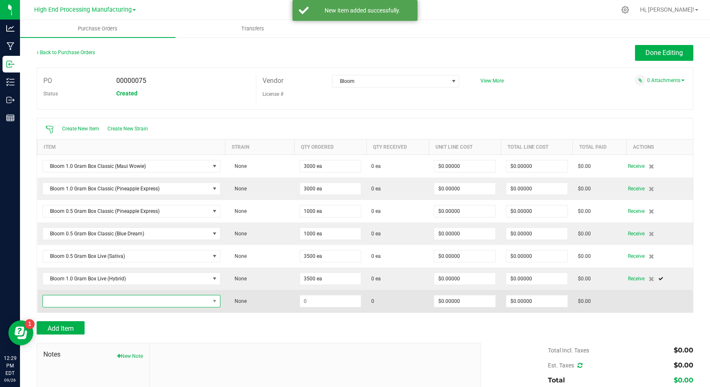
click at [87, 303] on span "NO DATA FOUND" at bounding box center [126, 302] width 167 height 12
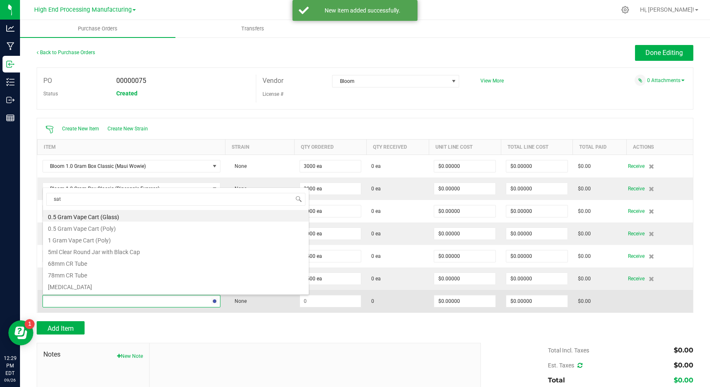
type input "sati"
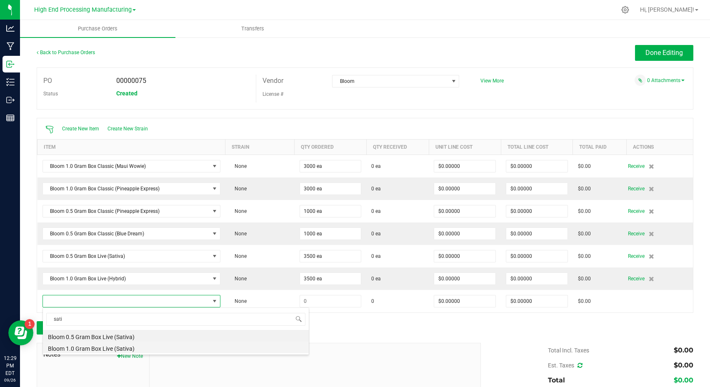
click at [98, 352] on li "Bloom 1.0 Gram Box Live (Sativa)" at bounding box center [176, 348] width 266 height 12
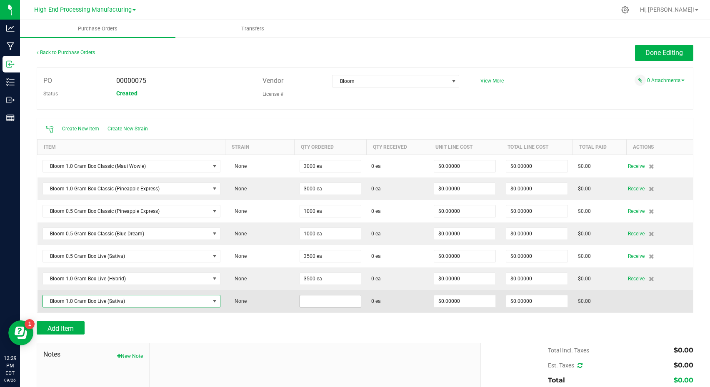
click at [324, 304] on input at bounding box center [330, 302] width 61 height 12
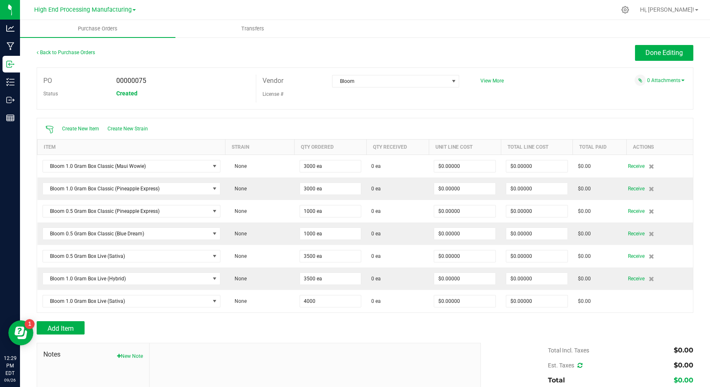
type input "4000 ea"
click at [318, 322] on div "Add Item" at bounding box center [256, 327] width 438 height 13
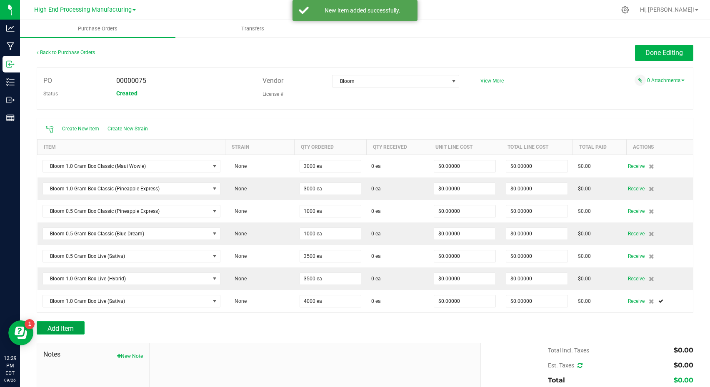
click at [70, 329] on span "Add Item" at bounding box center [61, 329] width 26 height 8
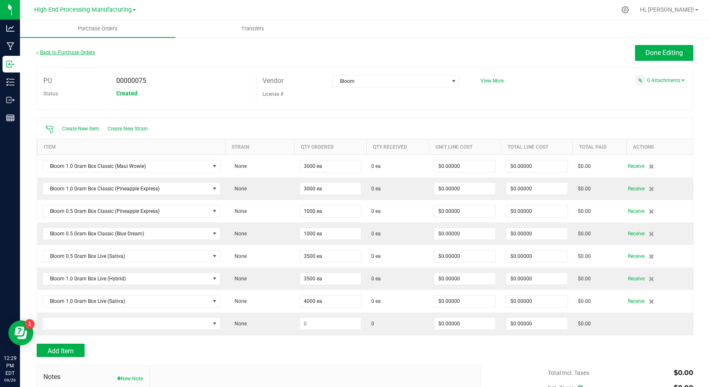
click at [55, 53] on link "Back to Purchase Orders" at bounding box center [66, 53] width 58 height 6
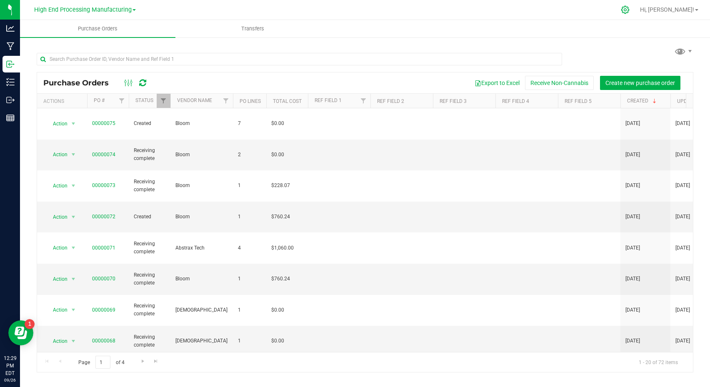
click at [630, 10] on icon at bounding box center [625, 9] width 9 height 9
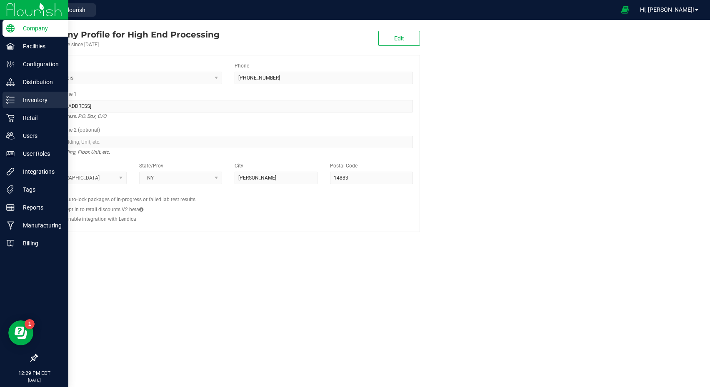
click at [8, 100] on icon at bounding box center [8, 99] width 2 height 1
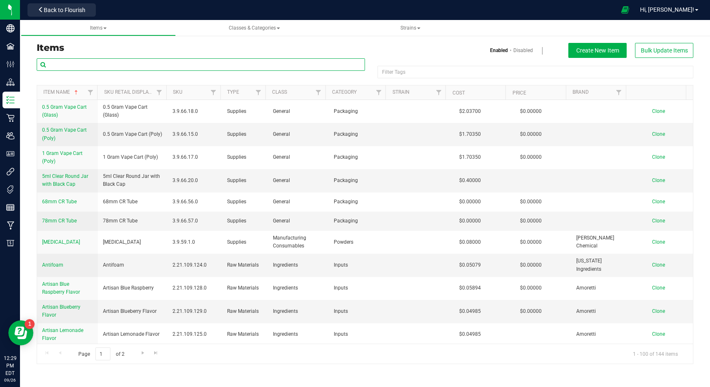
click at [97, 65] on input "text" at bounding box center [201, 64] width 329 height 13
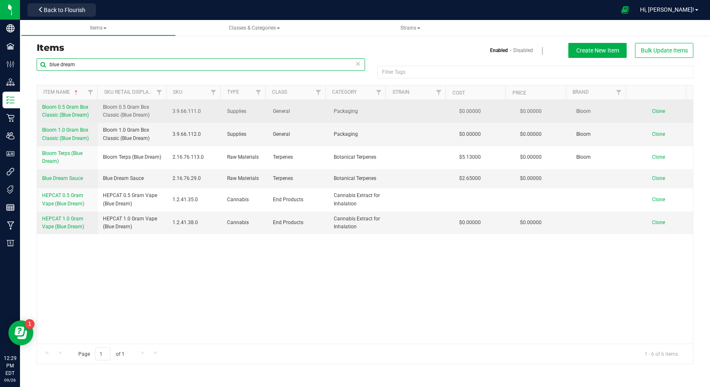
type input "blue dream"
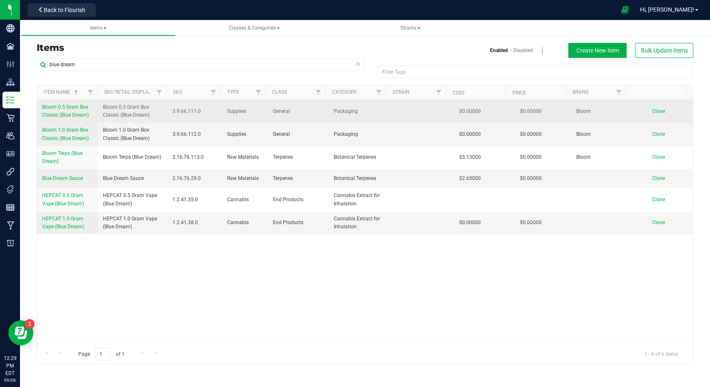
click at [653, 111] on span "Clone" at bounding box center [659, 111] width 13 height 6
click at [111, 107] on span "Bloom 0.5 Gram Box Classic (Blue Dream)" at bounding box center [133, 111] width 60 height 16
click at [655, 112] on span "Clone" at bounding box center [659, 111] width 13 height 6
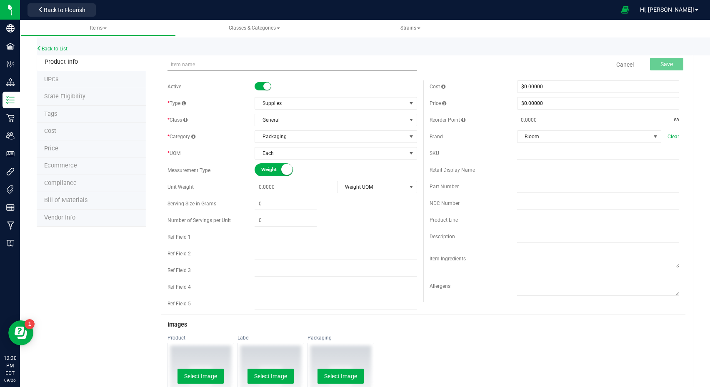
click at [201, 68] on input "text" at bounding box center [293, 64] width 250 height 13
click at [261, 64] on input "Bloom 0.5 Gram Box Classic (Blue Dream)" at bounding box center [293, 64] width 250 height 13
type input "Bloom 0.5 Gram Box Classic (Fire Mango)"
click at [661, 60] on button "Save" at bounding box center [666, 64] width 33 height 13
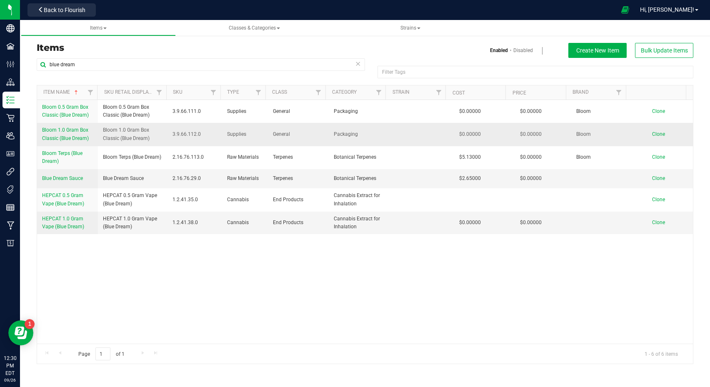
click at [654, 134] on span "Clone" at bounding box center [659, 134] width 13 height 6
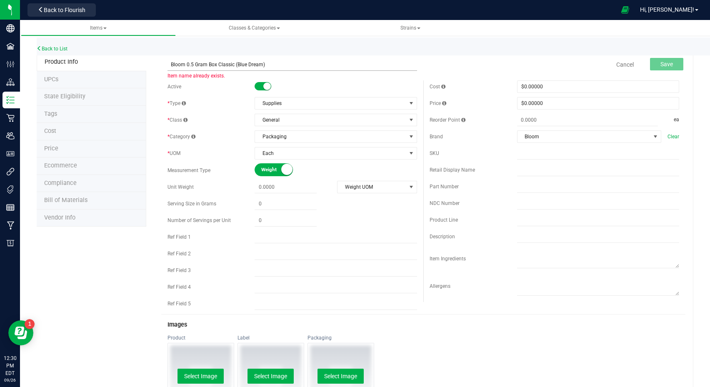
click at [192, 64] on input "Bloom 0.5 Gram Box Classic (Blue Dream)" at bounding box center [293, 64] width 250 height 13
type input "Bloom 1.0 Gram Box Classic (Fire Mango)"
click at [665, 63] on span "Save" at bounding box center [667, 64] width 13 height 7
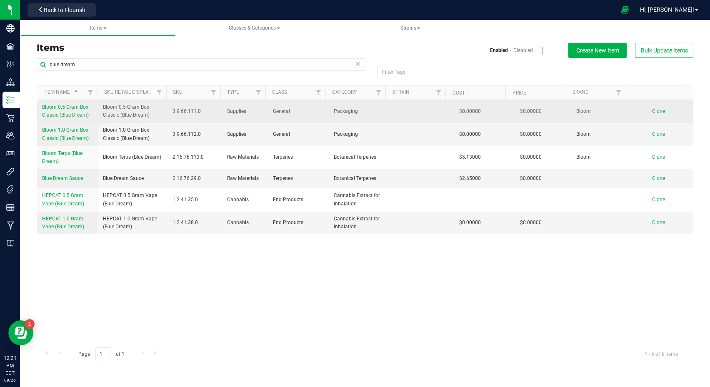
click at [653, 112] on span "Clone" at bounding box center [659, 111] width 13 height 6
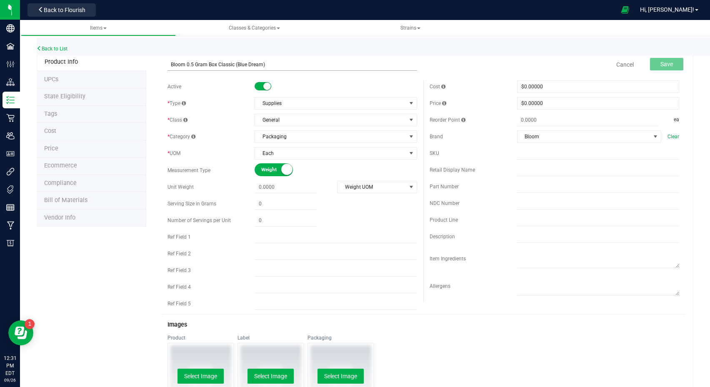
click at [262, 63] on input "Bloom 0.5 Gram Box Classic (Blue Dream)" at bounding box center [293, 64] width 250 height 13
type input "Bloom 0.5 Gram Box Classic (Guava Belt)"
click at [661, 61] on span "Save" at bounding box center [667, 64] width 13 height 7
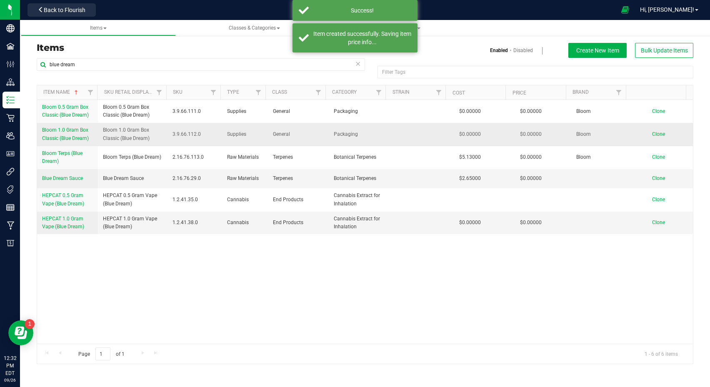
click at [653, 134] on span "Clone" at bounding box center [659, 134] width 13 height 6
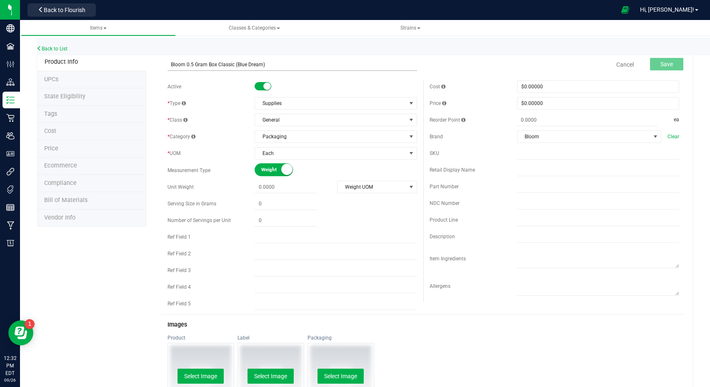
click at [262, 64] on input "Bloom 0.5 Gram Box Classic (Blue Dream)" at bounding box center [293, 64] width 250 height 13
type input "Bloom 1.0 Gram Box Classic (Guava Belt)"
click at [661, 62] on span "Save" at bounding box center [667, 64] width 13 height 7
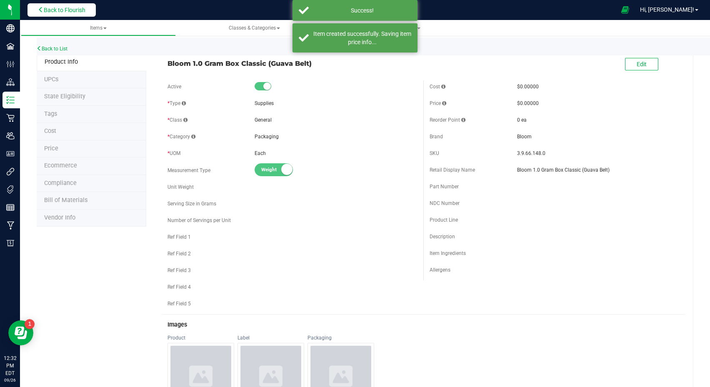
click at [69, 9] on span "Back to Flourish" at bounding box center [65, 10] width 42 height 7
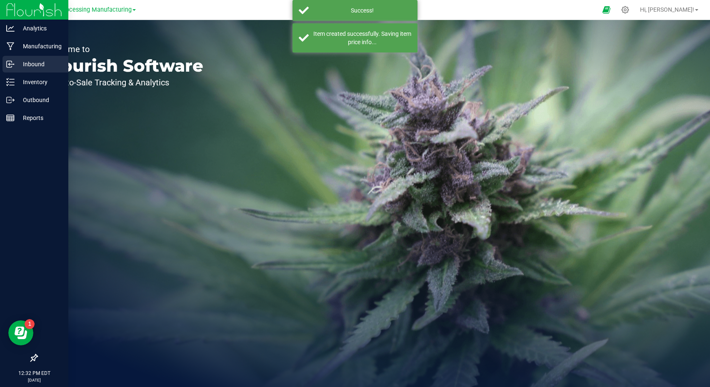
click at [17, 62] on p "Inbound" at bounding box center [40, 64] width 50 height 10
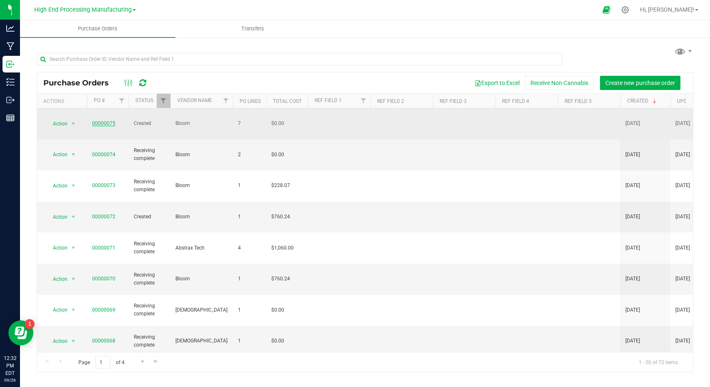
click at [102, 121] on link "00000075" at bounding box center [103, 124] width 23 height 6
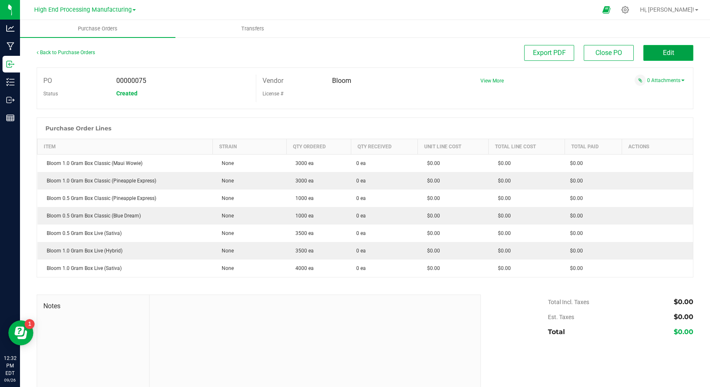
click at [655, 54] on button "Edit" at bounding box center [669, 53] width 50 height 16
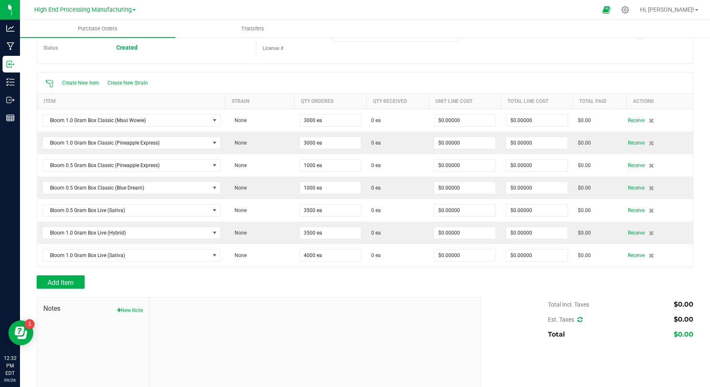
scroll to position [77, 0]
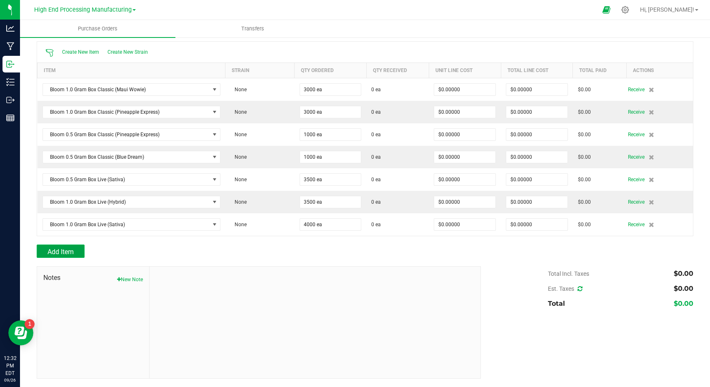
click at [51, 251] on span "Add Item" at bounding box center [61, 252] width 26 height 8
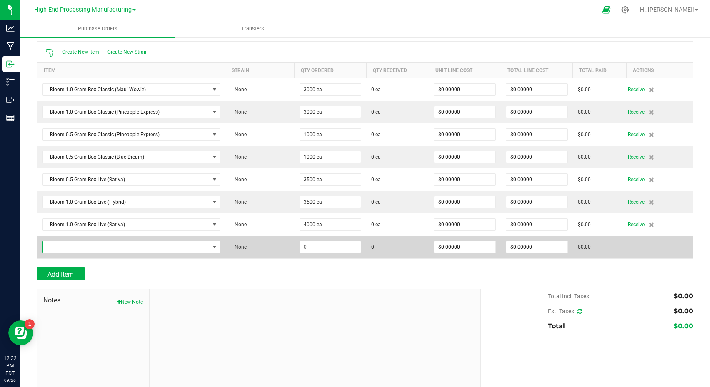
click at [91, 246] on span "NO DATA FOUND" at bounding box center [126, 247] width 167 height 12
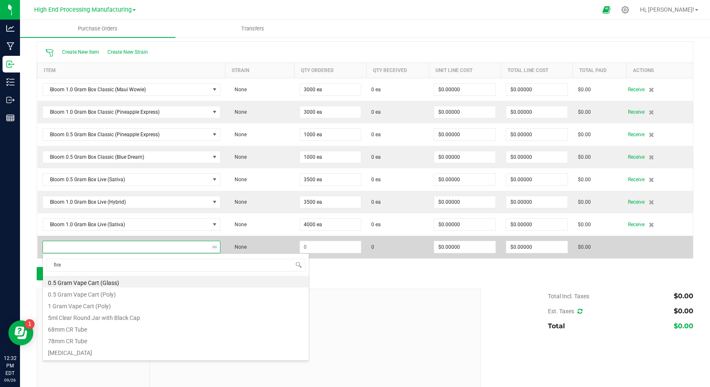
type input "fire"
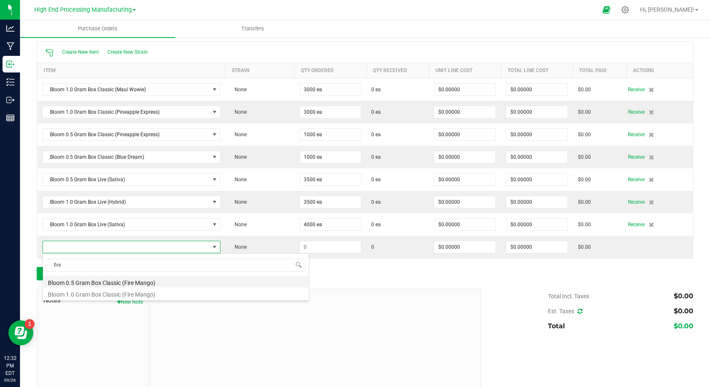
click at [123, 282] on li "Bloom 0.5 Gram Box Classic (Fire Mango)" at bounding box center [176, 282] width 266 height 12
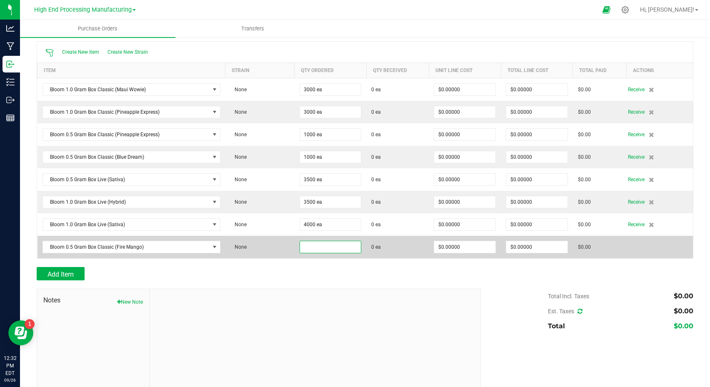
click at [321, 244] on input at bounding box center [330, 247] width 61 height 12
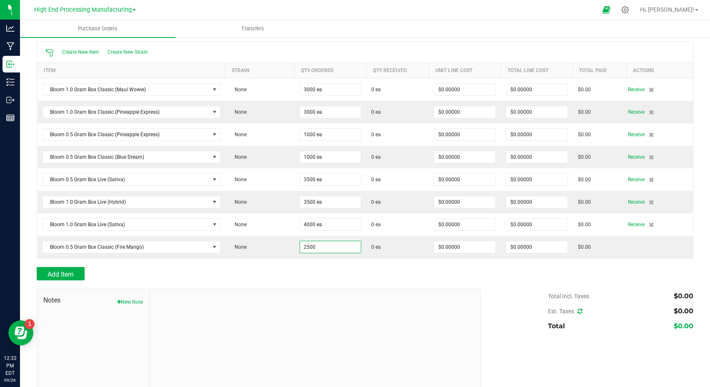
type input "2500 ea"
click at [152, 276] on div "Add Item" at bounding box center [256, 273] width 438 height 13
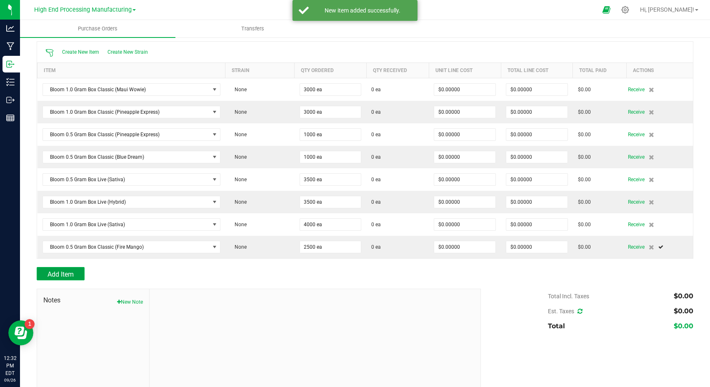
click at [69, 273] on span "Add Item" at bounding box center [61, 275] width 26 height 8
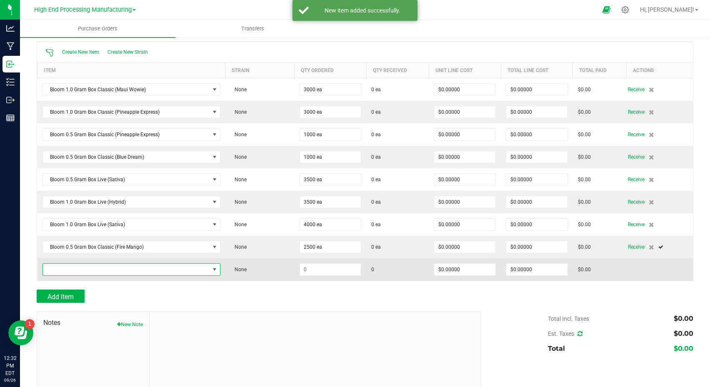
click at [80, 271] on span "NO DATA FOUND" at bounding box center [126, 270] width 167 height 12
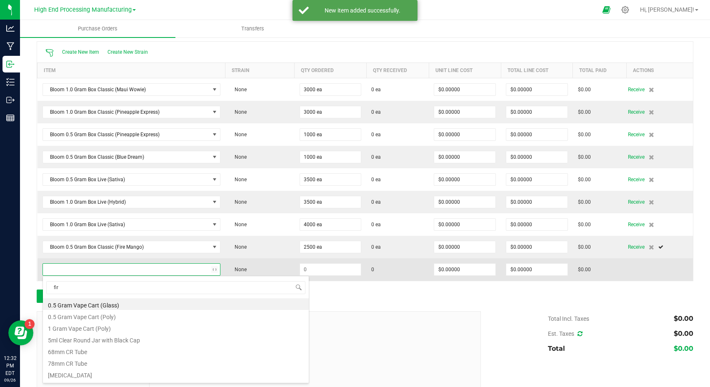
type input "fire"
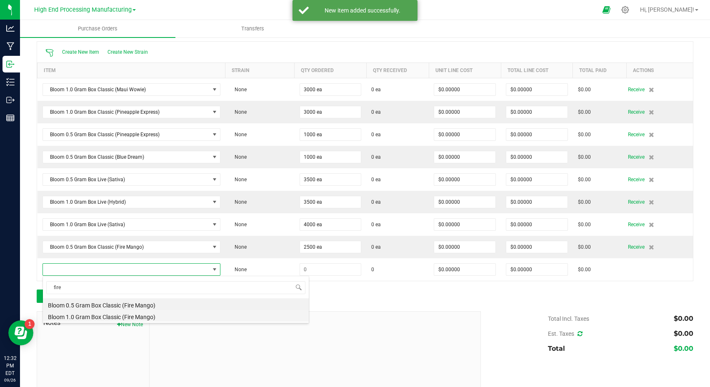
click at [99, 318] on li "Bloom 1.0 Gram Box Classic (Fire Mango)" at bounding box center [176, 316] width 266 height 12
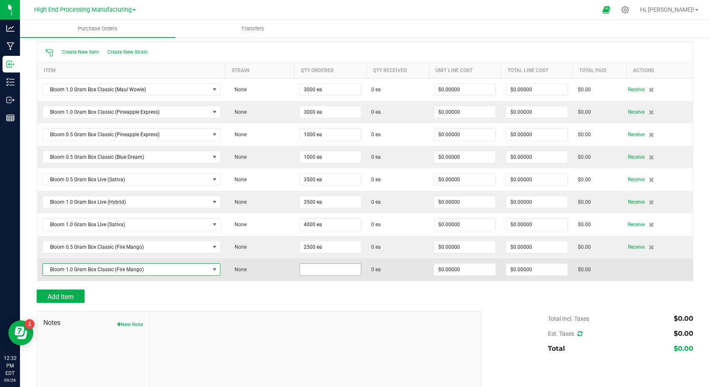
click at [321, 269] on input at bounding box center [330, 270] width 61 height 12
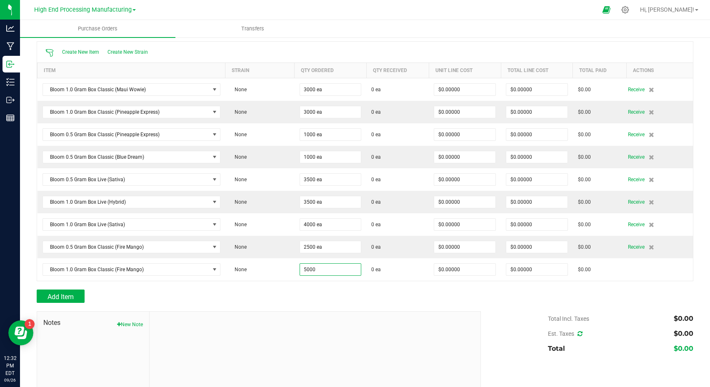
type input "5000 ea"
click at [250, 299] on div "Add Item" at bounding box center [256, 296] width 438 height 13
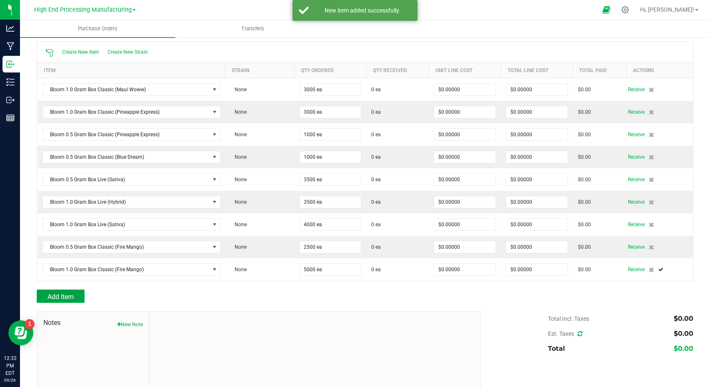
click at [72, 297] on span "Add Item" at bounding box center [61, 297] width 26 height 8
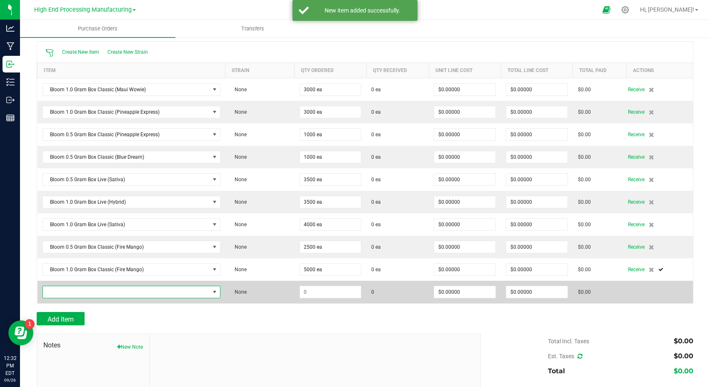
click at [76, 294] on span "NO DATA FOUND" at bounding box center [126, 292] width 167 height 12
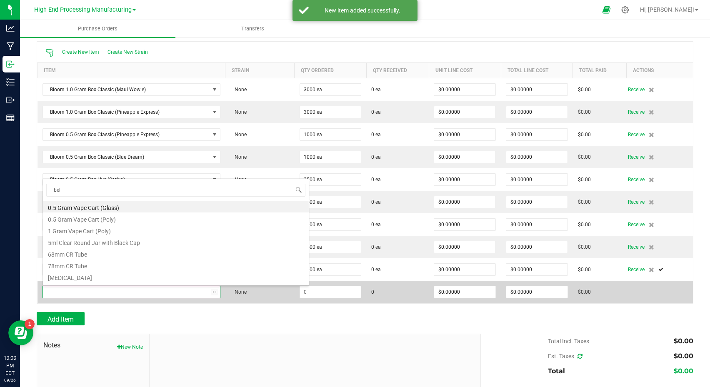
type input "belt"
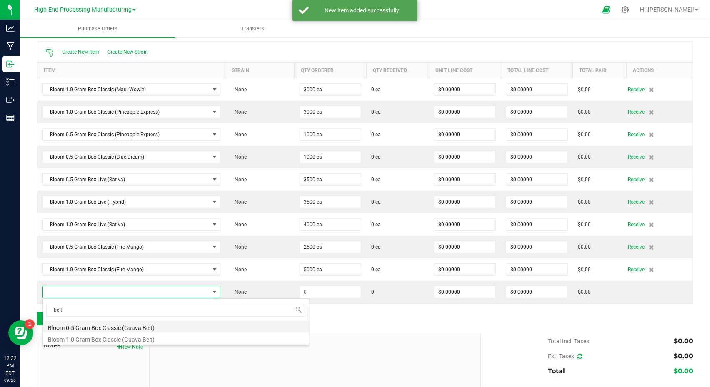
click at [139, 329] on li "Bloom 0.5 Gram Box Classic (Guava Belt)" at bounding box center [176, 327] width 266 height 12
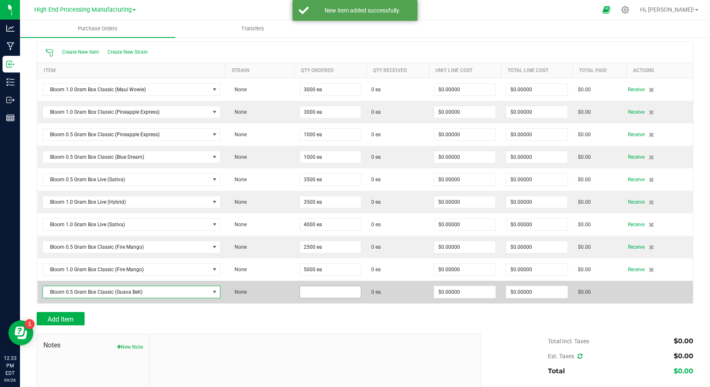
click at [309, 291] on input at bounding box center [330, 292] width 61 height 12
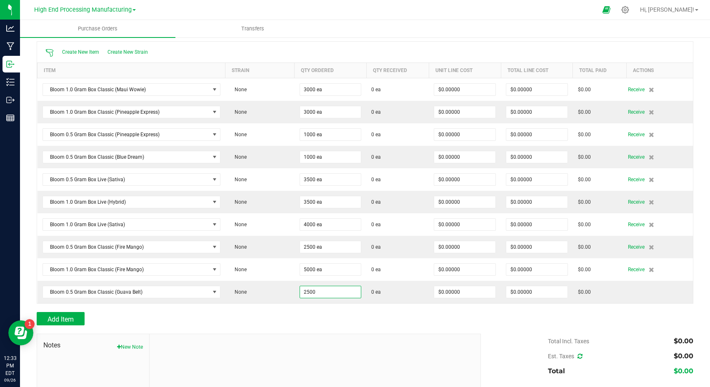
type input "2500 ea"
click at [298, 319] on div "Add Item" at bounding box center [256, 318] width 438 height 13
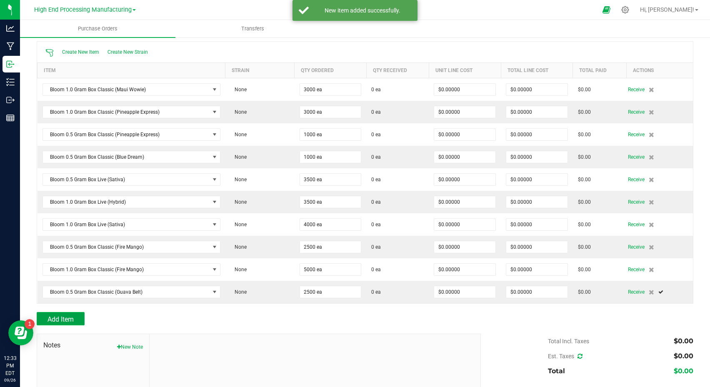
click at [58, 317] on span "Add Item" at bounding box center [61, 320] width 26 height 8
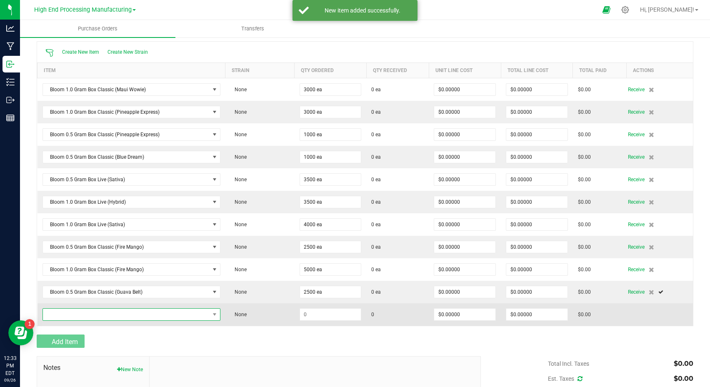
click at [75, 317] on span "NO DATA FOUND" at bounding box center [126, 315] width 167 height 12
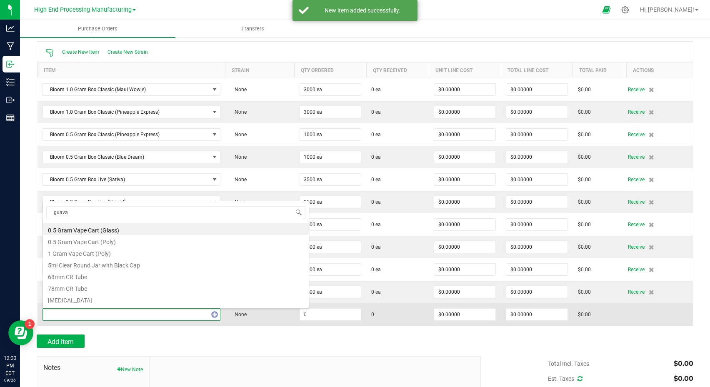
type input "guava"
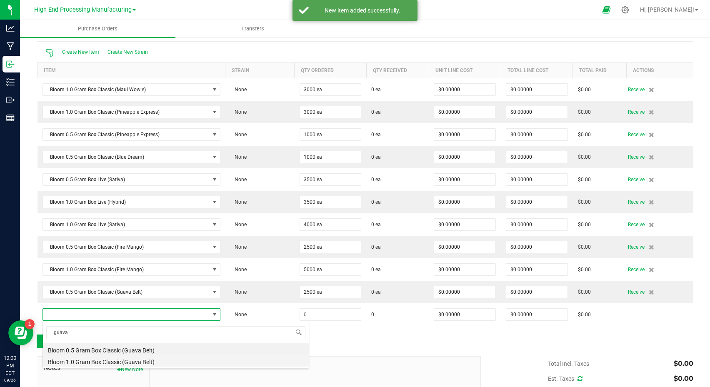
click at [113, 364] on li "Bloom 1.0 Gram Box Classic (Guava Belt)" at bounding box center [176, 361] width 266 height 12
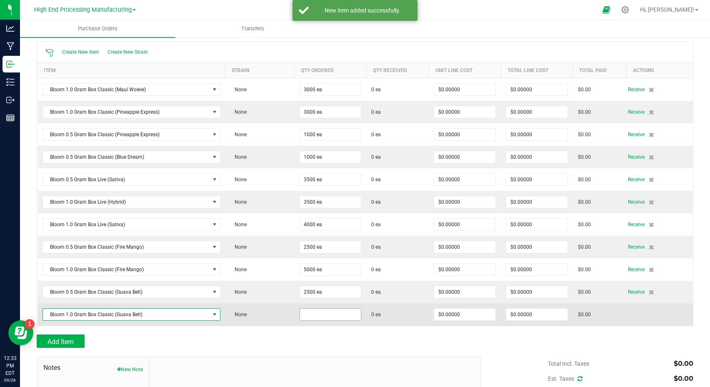
click at [320, 316] on input at bounding box center [330, 315] width 61 height 12
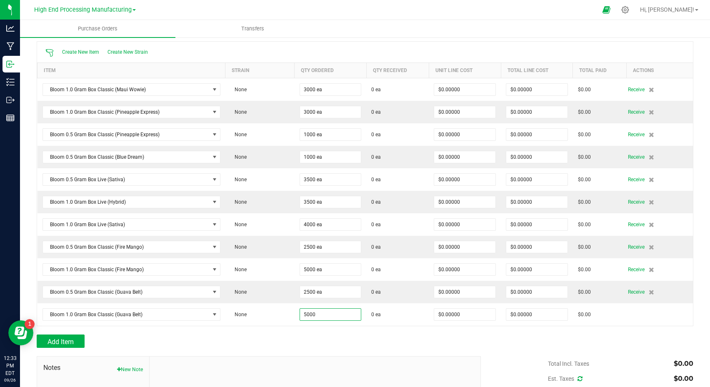
type input "5000 ea"
click at [352, 341] on div "Add Item" at bounding box center [256, 341] width 438 height 13
